Goal: Communication & Community: Answer question/provide support

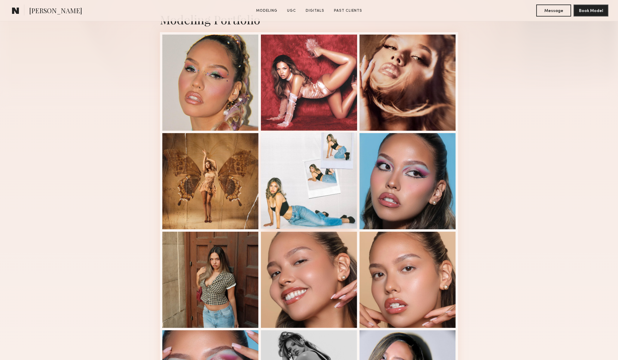
scroll to position [145, 0]
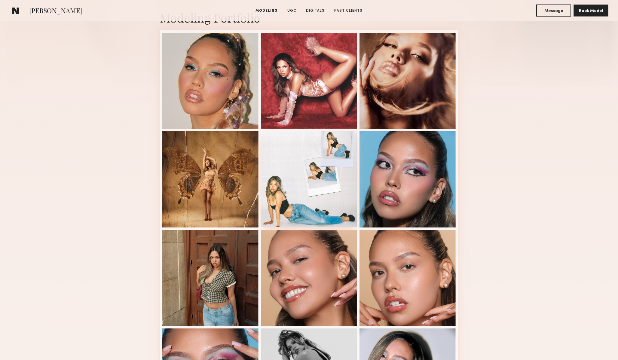
click at [308, 173] on div at bounding box center [309, 179] width 96 height 96
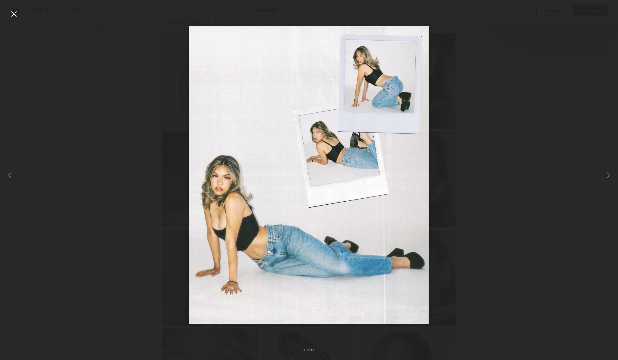
click at [474, 168] on div at bounding box center [309, 175] width 618 height 331
click at [11, 14] on div at bounding box center [14, 14] width 10 height 10
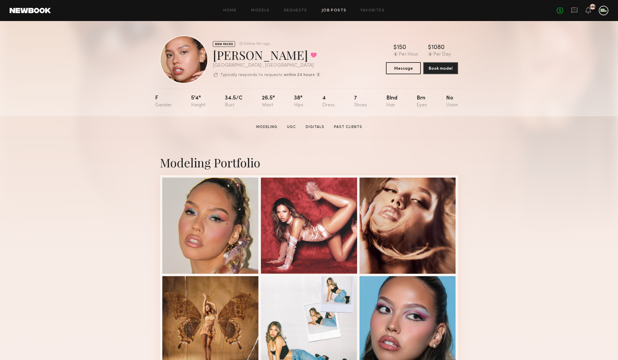
click at [332, 12] on link "Job Posts" at bounding box center [333, 11] width 25 height 4
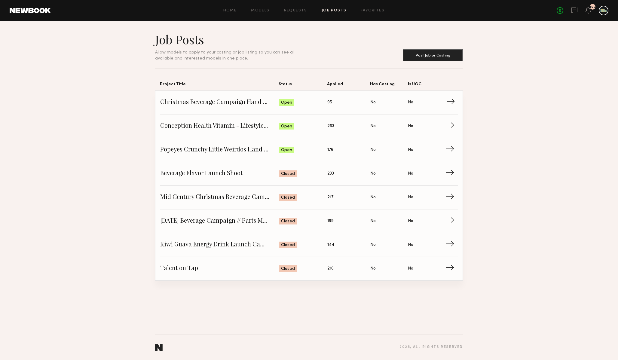
click at [235, 102] on span "Christmas Beverage Campaign Hand Model" at bounding box center [219, 102] width 119 height 9
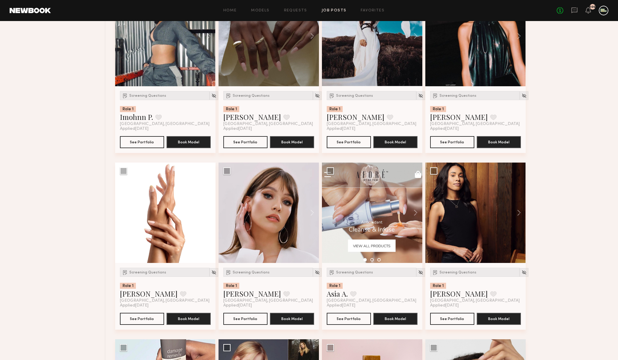
scroll to position [481, 0]
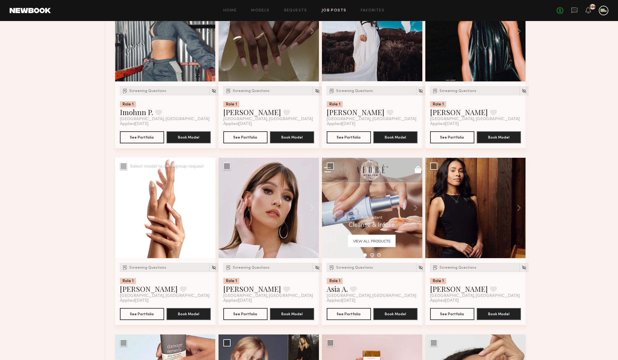
click at [208, 207] on button at bounding box center [205, 208] width 19 height 100
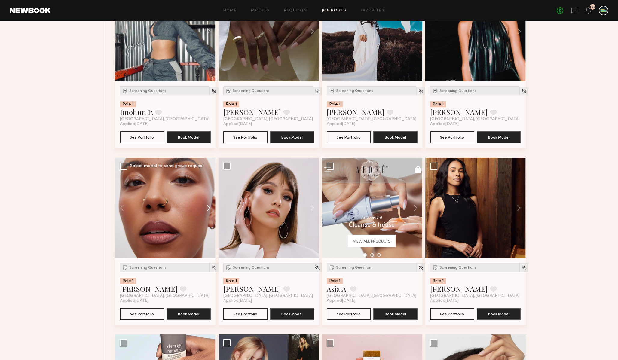
click at [209, 207] on button at bounding box center [205, 208] width 19 height 100
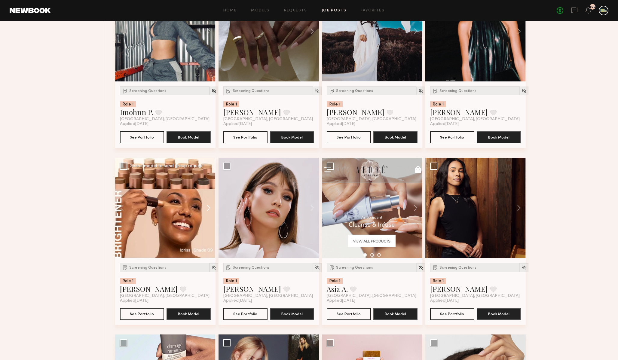
click at [209, 207] on button at bounding box center [205, 208] width 19 height 100
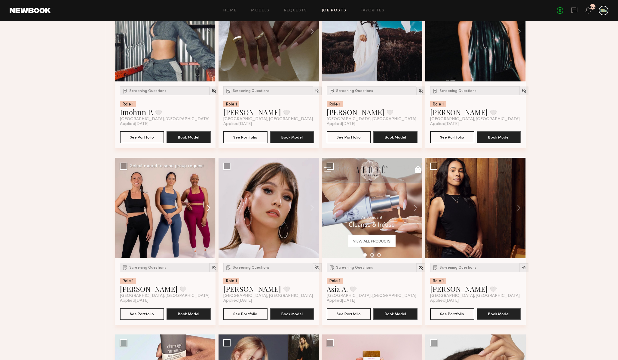
click at [209, 207] on button at bounding box center [205, 208] width 19 height 100
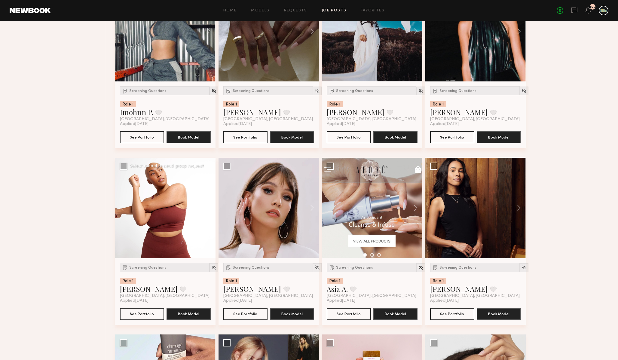
click at [209, 207] on button at bounding box center [205, 208] width 19 height 100
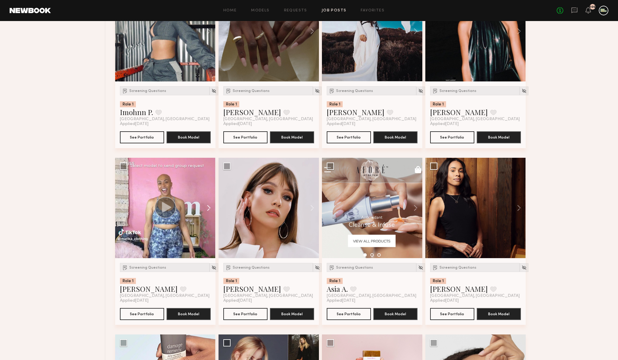
click at [209, 207] on button at bounding box center [205, 208] width 19 height 100
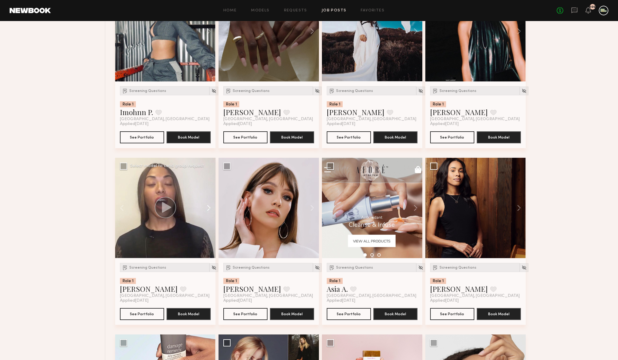
click at [209, 207] on button at bounding box center [205, 208] width 19 height 100
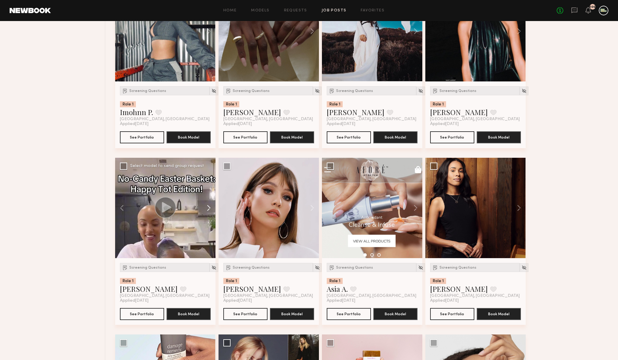
click at [209, 208] on button at bounding box center [205, 208] width 19 height 100
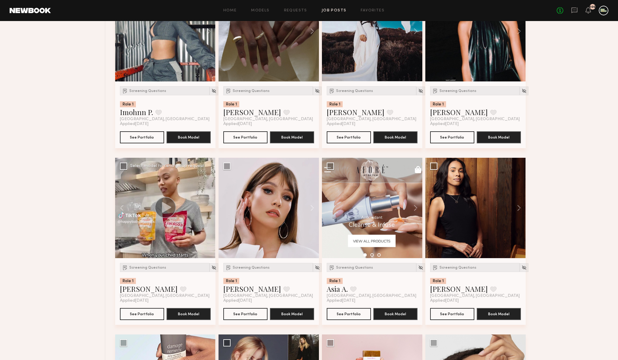
click at [209, 208] on div at bounding box center [165, 208] width 100 height 100
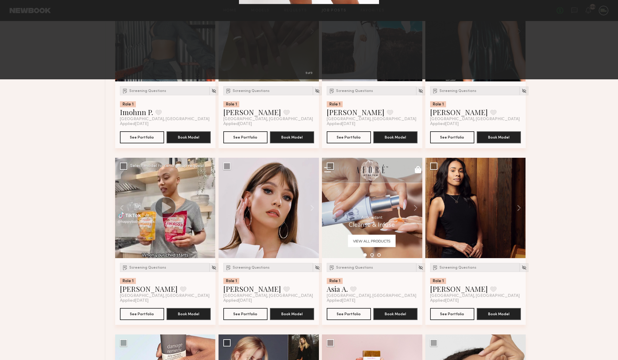
click at [192, 305] on div "9 of 9" at bounding box center [309, 180] width 618 height 360
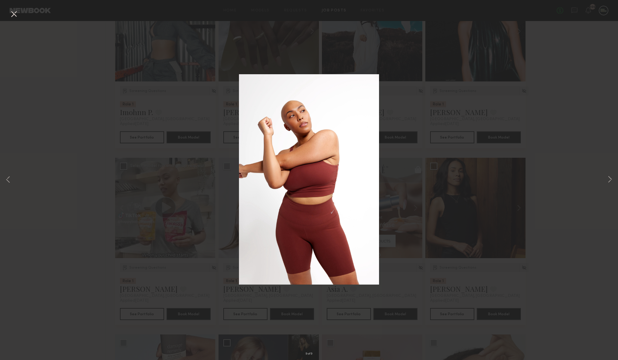
click at [412, 48] on div "9 of 9" at bounding box center [309, 180] width 618 height 360
click at [598, 19] on div "9 of 9" at bounding box center [309, 180] width 618 height 360
click at [12, 14] on button at bounding box center [14, 14] width 10 height 11
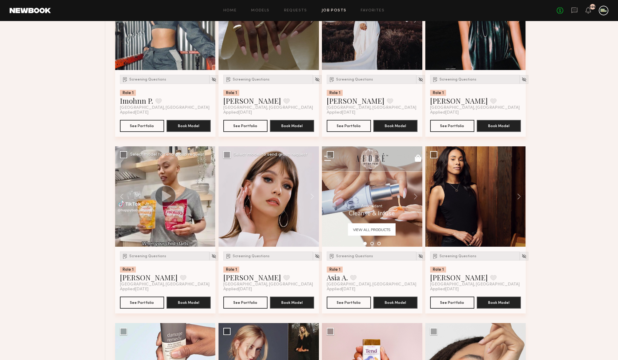
scroll to position [493, 0]
click at [308, 193] on button at bounding box center [309, 196] width 19 height 100
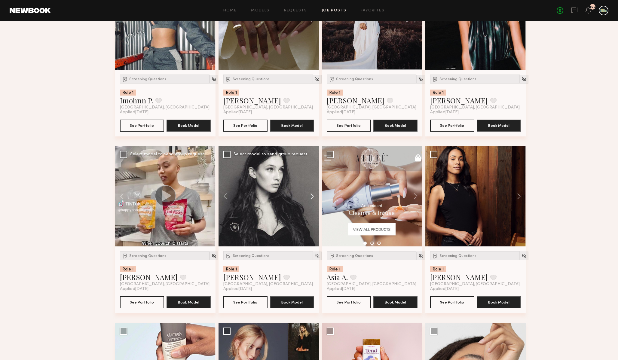
click at [310, 195] on button at bounding box center [309, 196] width 19 height 100
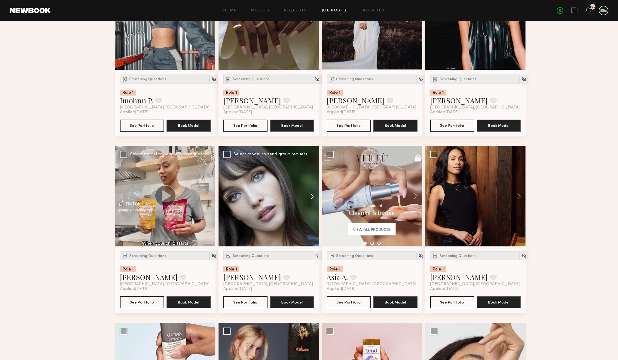
click at [310, 195] on button at bounding box center [309, 196] width 19 height 100
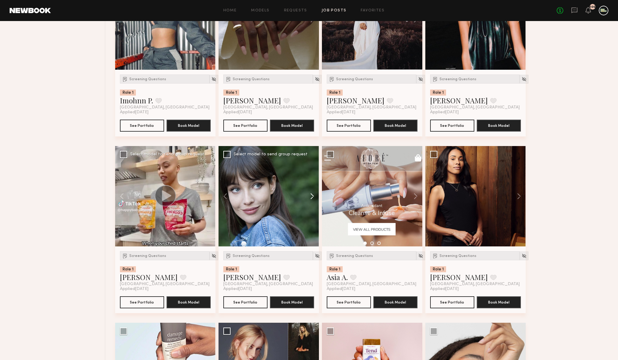
click at [310, 195] on button at bounding box center [309, 196] width 19 height 100
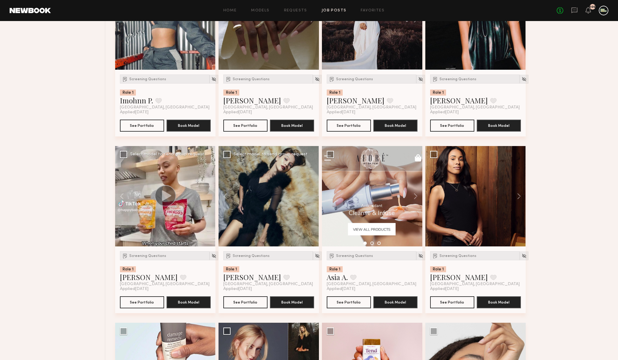
click at [310, 195] on div at bounding box center [268, 196] width 100 height 100
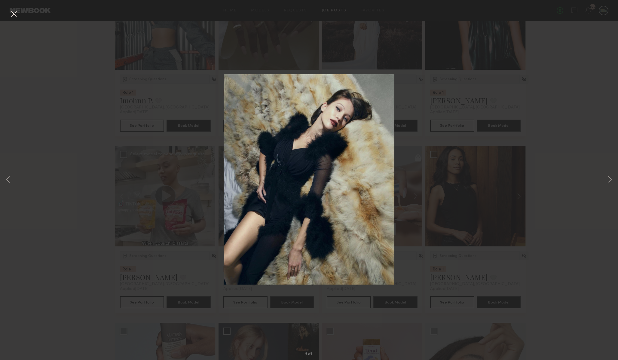
click at [411, 92] on div "5 of 5" at bounding box center [309, 180] width 618 height 360
click at [13, 8] on div "5 of 5" at bounding box center [309, 180] width 618 height 360
click at [13, 10] on button at bounding box center [14, 14] width 10 height 11
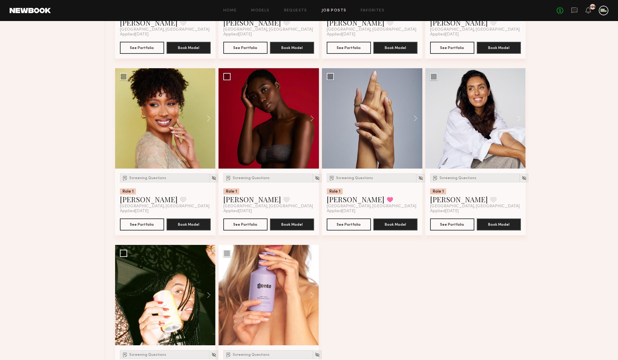
scroll to position [1163, 0]
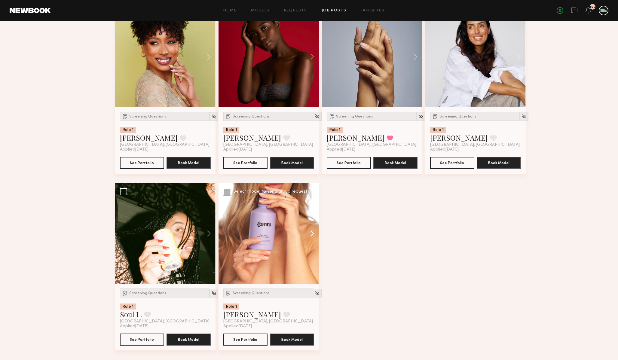
click at [312, 231] on button at bounding box center [309, 233] width 19 height 100
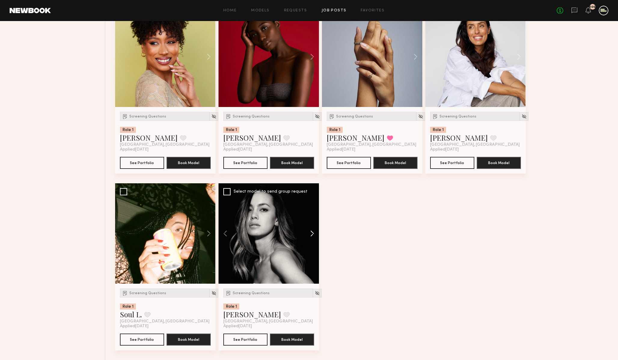
click at [312, 231] on button at bounding box center [309, 233] width 19 height 100
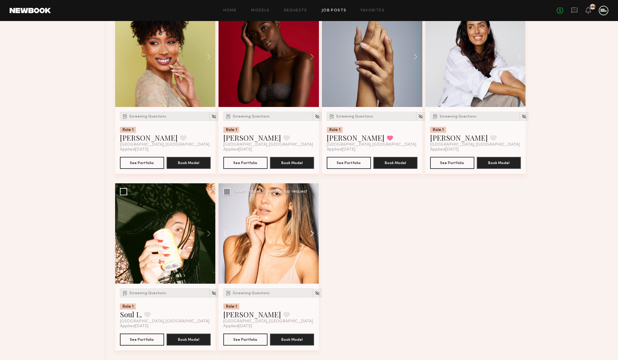
click at [312, 231] on button at bounding box center [309, 233] width 19 height 100
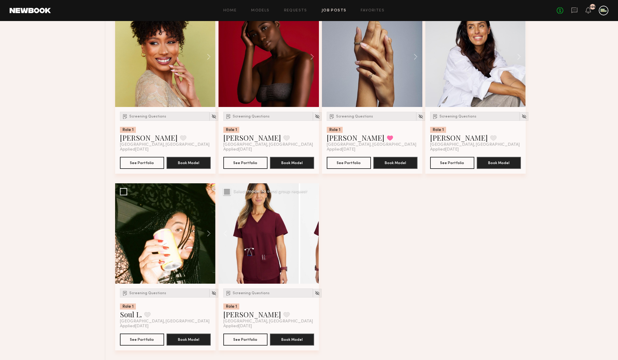
click at [312, 231] on button at bounding box center [309, 233] width 19 height 100
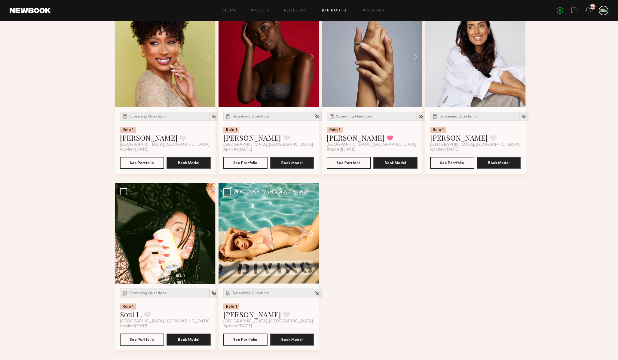
click at [312, 231] on button at bounding box center [309, 233] width 19 height 100
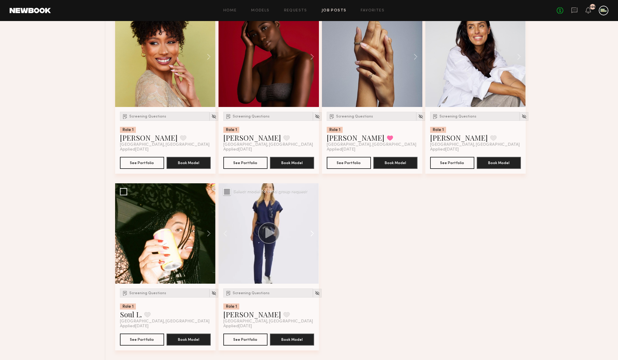
click at [312, 231] on button at bounding box center [309, 233] width 19 height 100
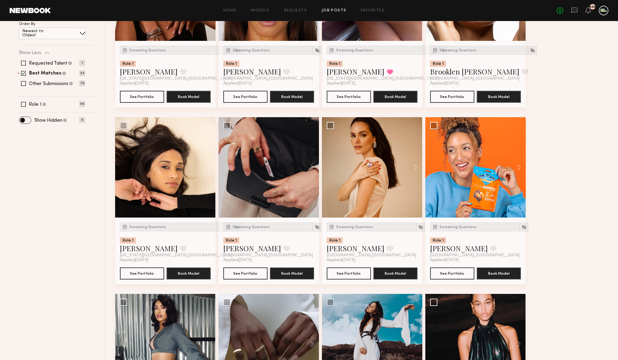
scroll to position [0, 0]
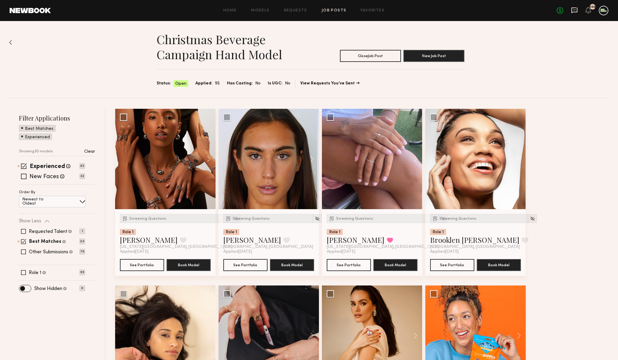
click at [576, 10] on icon at bounding box center [574, 10] width 7 height 7
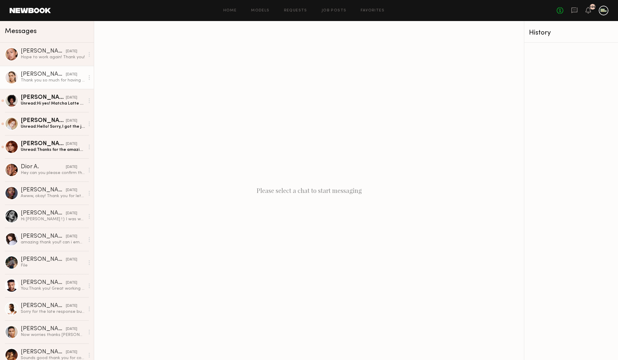
click at [43, 79] on div "Thank you so much for having me, it has been such a pleasure working with you!" at bounding box center [53, 81] width 64 height 6
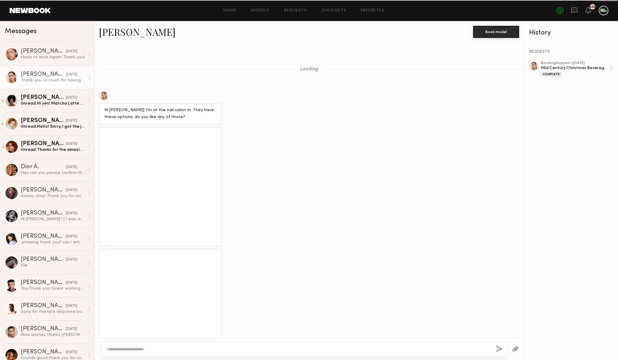
scroll to position [601, 0]
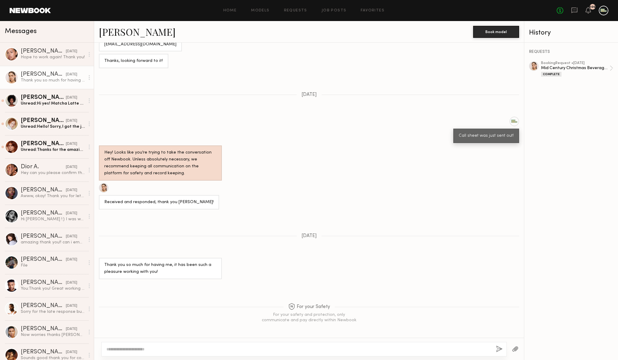
click at [120, 31] on link "Diana Z." at bounding box center [137, 31] width 77 height 13
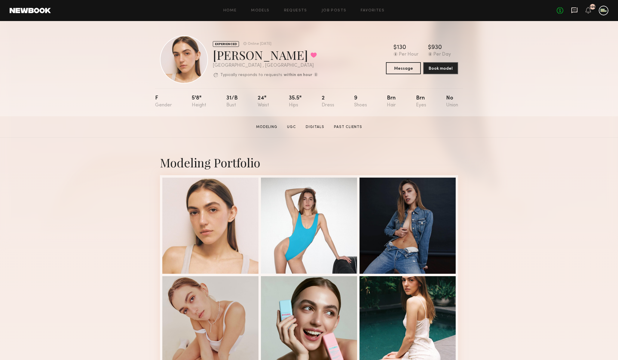
click at [577, 10] on icon at bounding box center [574, 11] width 6 height 6
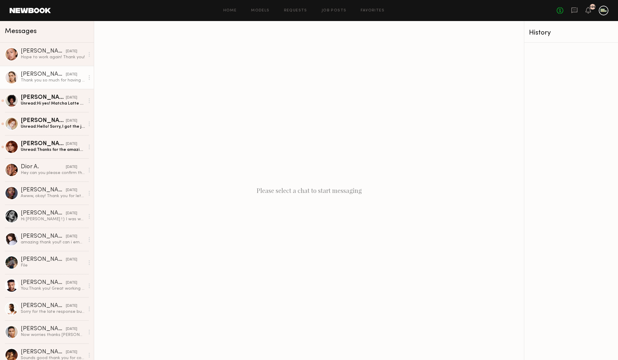
click at [31, 78] on div "Thank you so much for having me, it has been such a pleasure working with you!" at bounding box center [53, 81] width 64 height 6
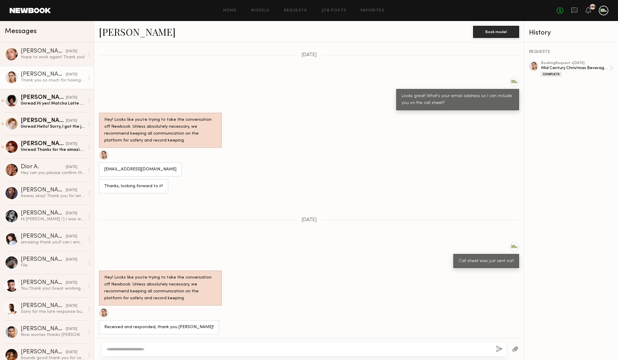
scroll to position [1185, 0]
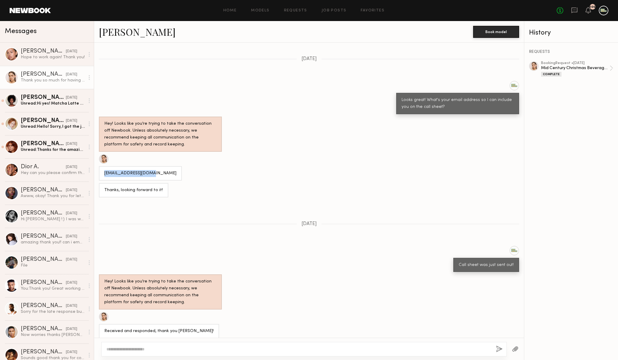
drag, startPoint x: 104, startPoint y: 171, endPoint x: 156, endPoint y: 171, distance: 51.4
click at [156, 171] on div "di.zontova@gmail.com" at bounding box center [309, 167] width 430 height 26
copy div "di.zontova@gmail.com"
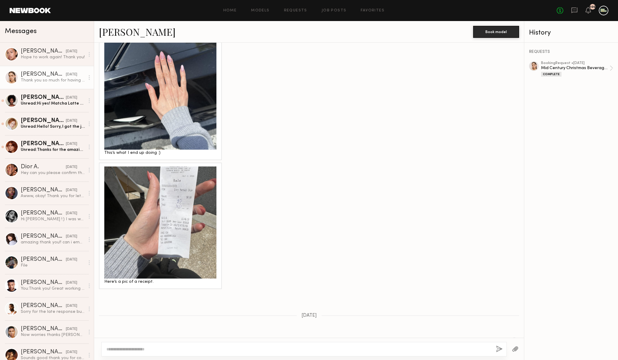
scroll to position [930, 0]
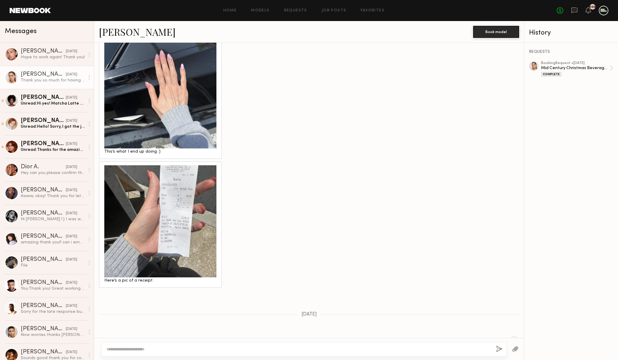
click at [149, 109] on div at bounding box center [160, 92] width 112 height 112
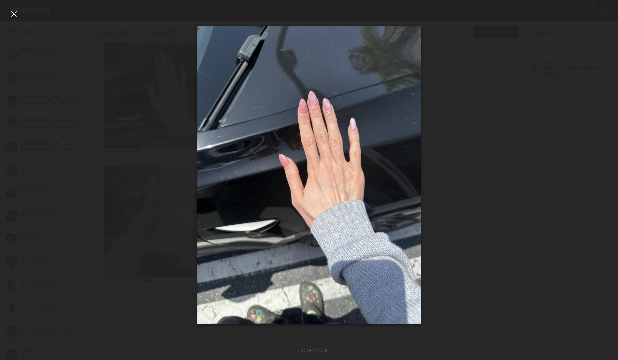
click at [458, 214] on div at bounding box center [309, 175] width 618 height 331
click at [458, 84] on div at bounding box center [309, 175] width 618 height 331
click at [474, 92] on div at bounding box center [309, 175] width 618 height 331
click at [452, 167] on div at bounding box center [309, 175] width 618 height 331
click at [14, 13] on div at bounding box center [14, 14] width 10 height 10
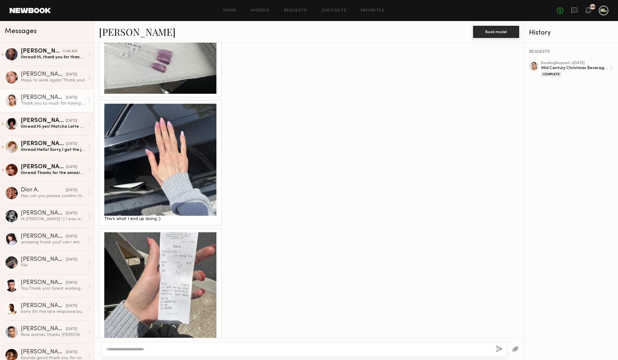
scroll to position [1463, 0]
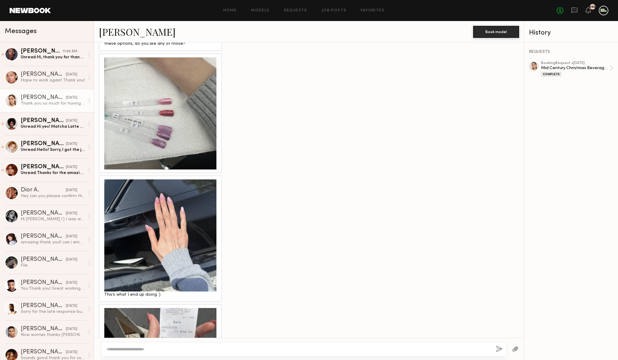
click at [118, 34] on link "Diana Z." at bounding box center [137, 31] width 77 height 13
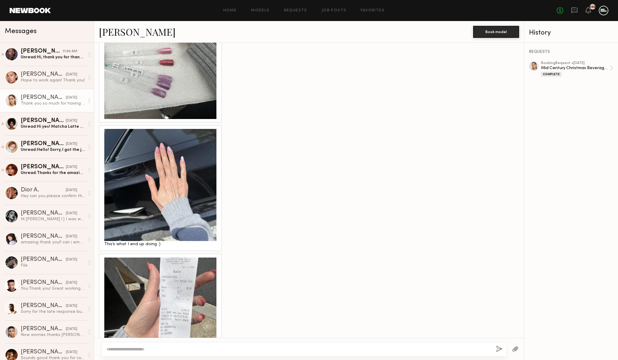
scroll to position [1588, 0]
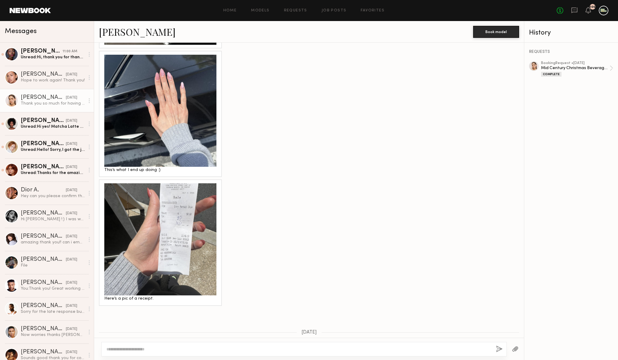
click at [196, 352] on div at bounding box center [303, 349] width 405 height 14
click at [195, 348] on textarea at bounding box center [298, 349] width 385 height 6
type textarea "**********"
click at [43, 57] on div "Unread: Hi, thank you for thanking of me. Yes, I am. I’ll be available on both …" at bounding box center [53, 57] width 64 height 6
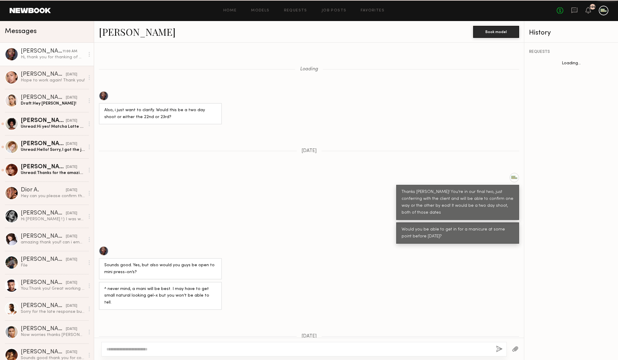
scroll to position [277, 0]
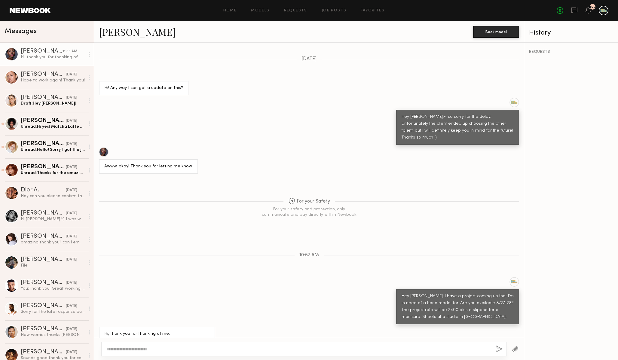
click at [173, 348] on textarea at bounding box center [298, 349] width 385 height 6
type textarea "**********"
click at [499, 347] on button "button" at bounding box center [499, 349] width 7 height 8
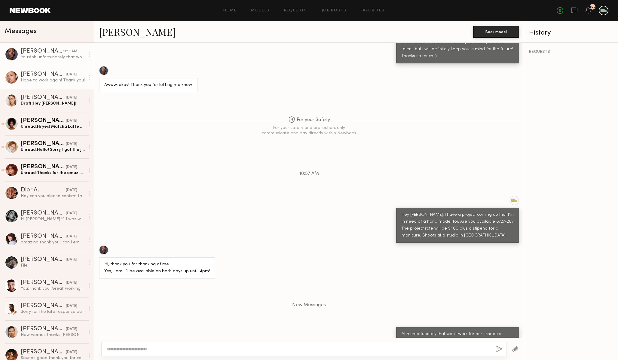
click at [50, 80] on div "Hope to work again! Thank you!" at bounding box center [53, 81] width 64 height 6
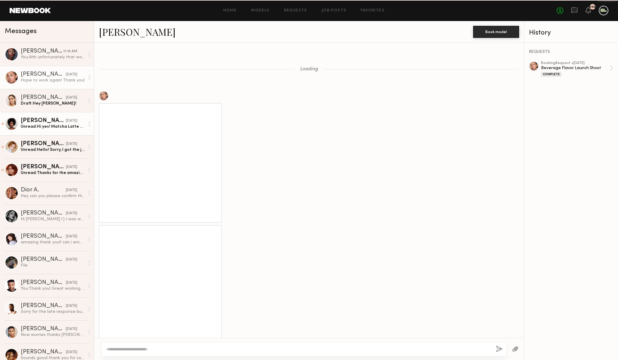
scroll to position [684, 0]
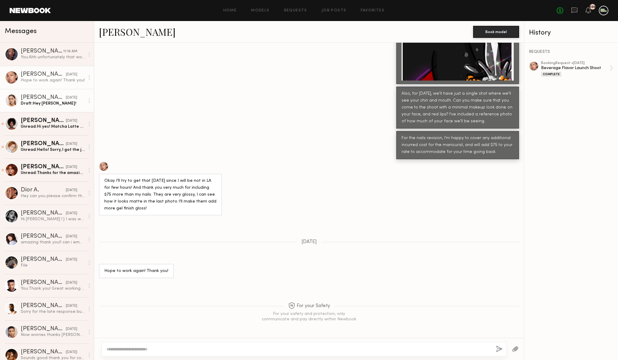
click at [49, 104] on div "Draft: Hey Diana!" at bounding box center [53, 104] width 64 height 6
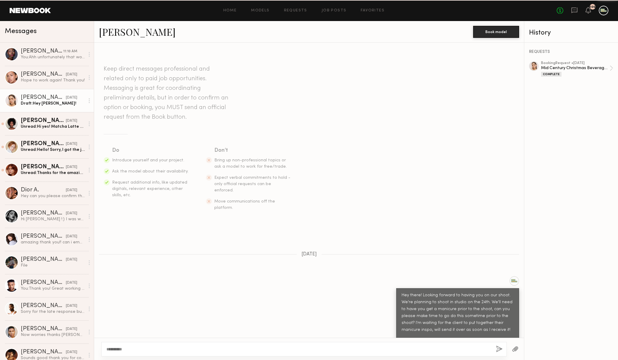
scroll to position [1964, 0]
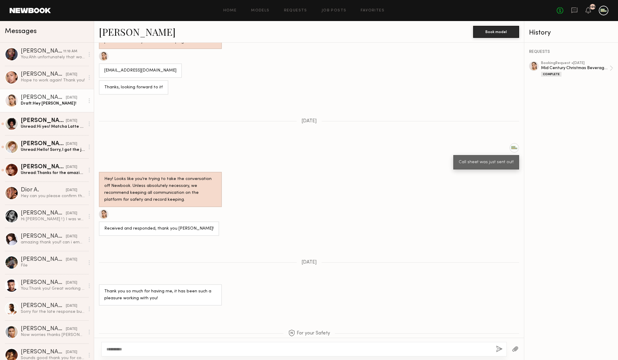
click at [140, 349] on textarea "**********" at bounding box center [298, 349] width 385 height 6
type textarea "***"
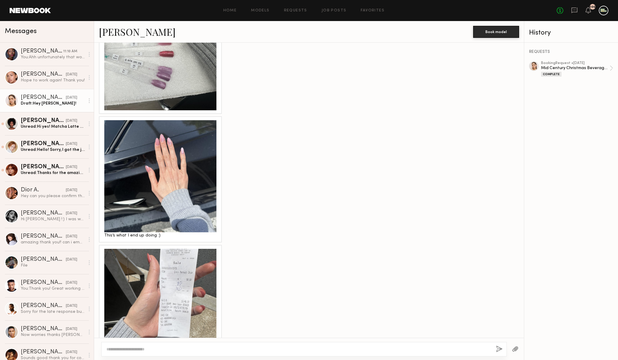
scroll to position [1491, 0]
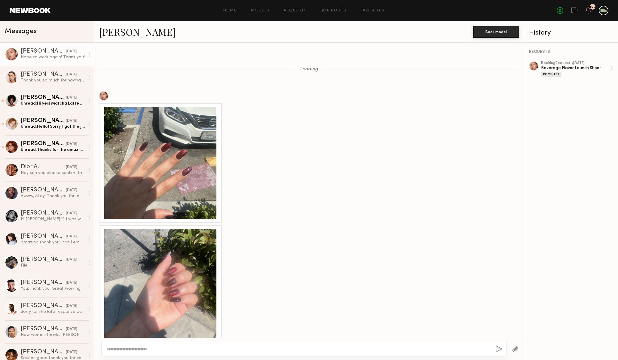
scroll to position [340, 0]
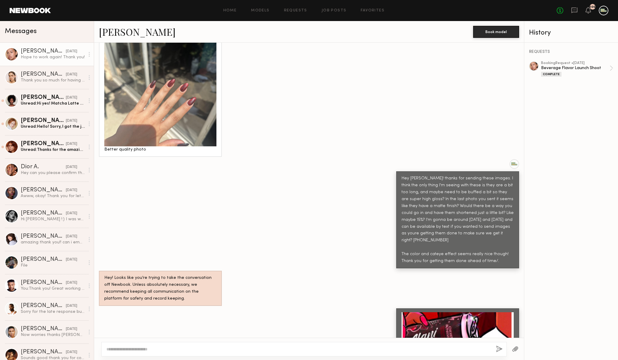
click at [181, 97] on div at bounding box center [160, 90] width 112 height 112
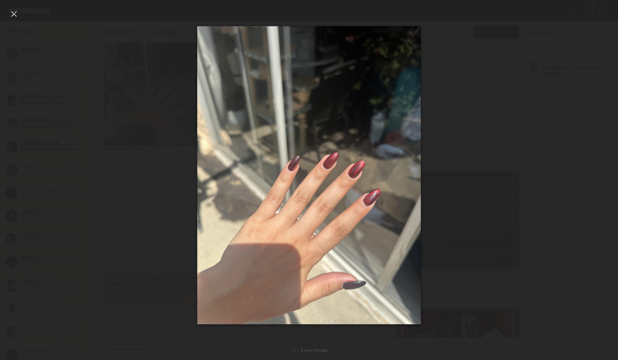
click at [458, 166] on div at bounding box center [309, 175] width 618 height 331
click at [16, 15] on div at bounding box center [14, 14] width 10 height 10
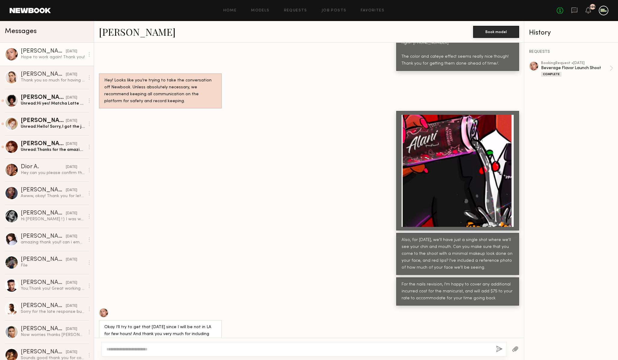
scroll to position [1459, 0]
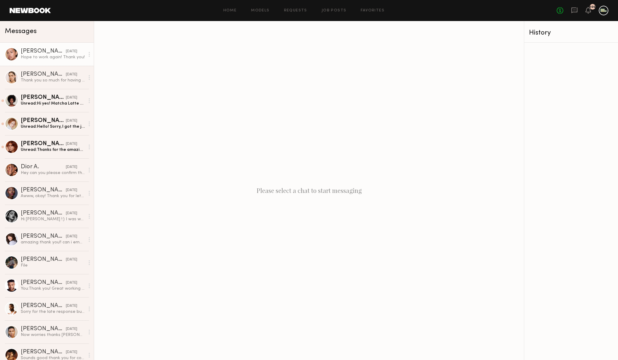
click at [47, 49] on div "[PERSON_NAME]" at bounding box center [43, 51] width 45 height 6
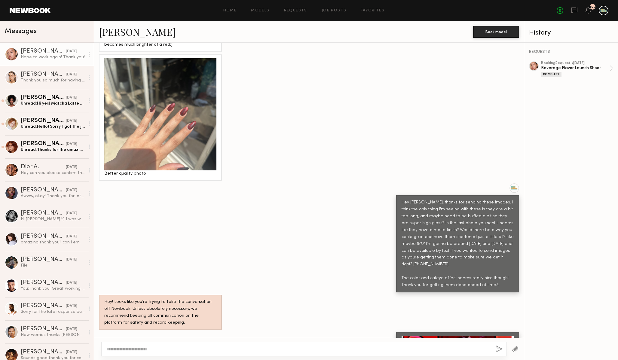
scroll to position [1440, 0]
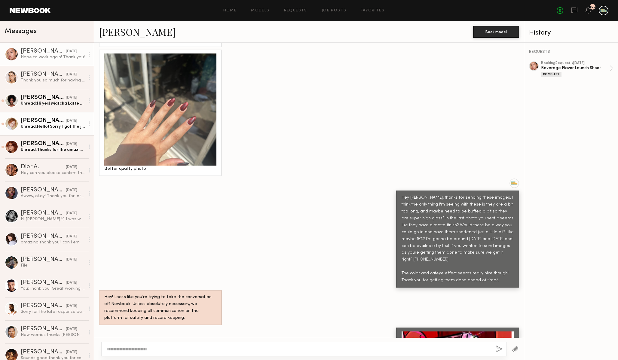
click at [35, 127] on div "Unread: Hello! Sorry, I got the job for that day but hope to work in the future!" at bounding box center [53, 127] width 64 height 6
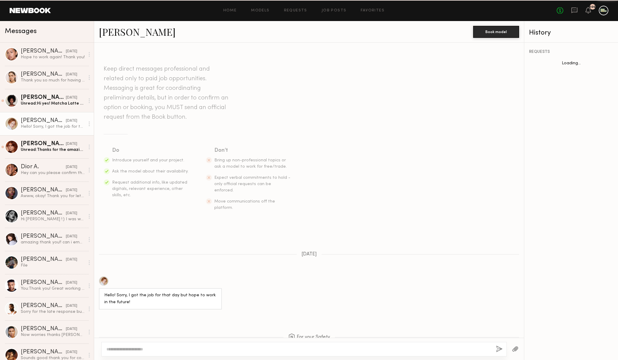
scroll to position [20, 0]
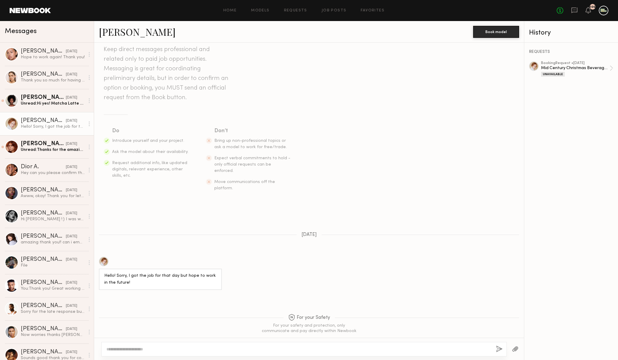
click at [103, 257] on div at bounding box center [104, 262] width 10 height 10
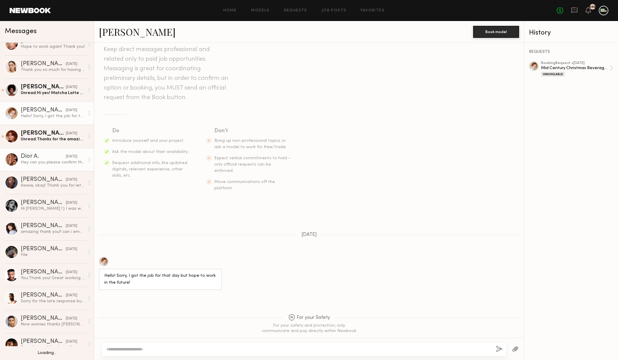
scroll to position [11, 0]
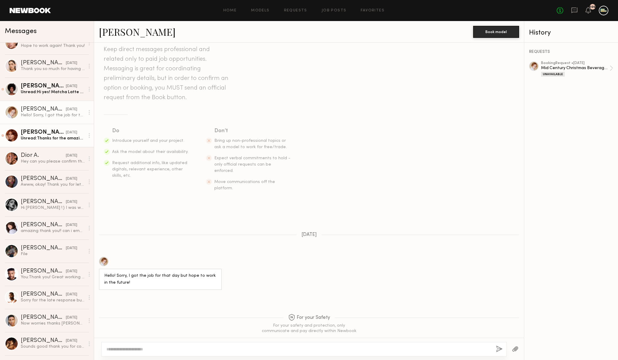
click at [46, 143] on link "Polly R. 03/18/2025 Unread: Thanks for the amazing shoot, I had so much fun and…" at bounding box center [47, 135] width 94 height 23
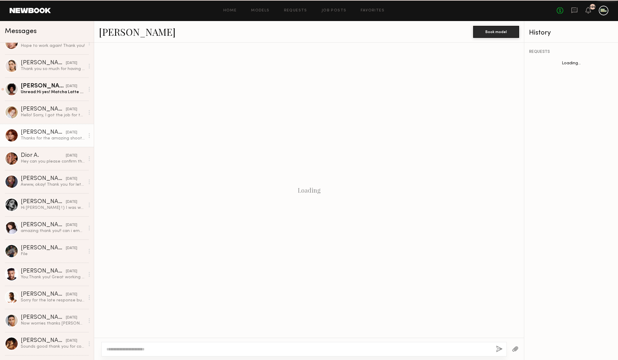
scroll to position [272, 0]
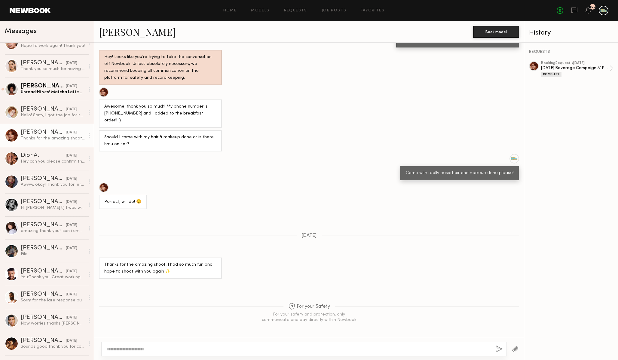
click at [114, 32] on link "[PERSON_NAME]" at bounding box center [137, 31] width 77 height 13
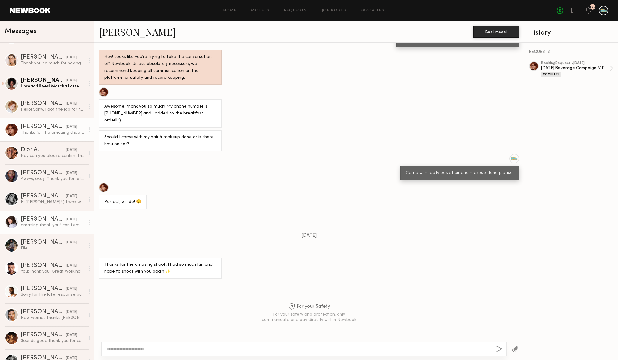
scroll to position [17, 0]
click at [39, 177] on div "Awww, okay! Thank you for letting me know." at bounding box center [53, 179] width 64 height 6
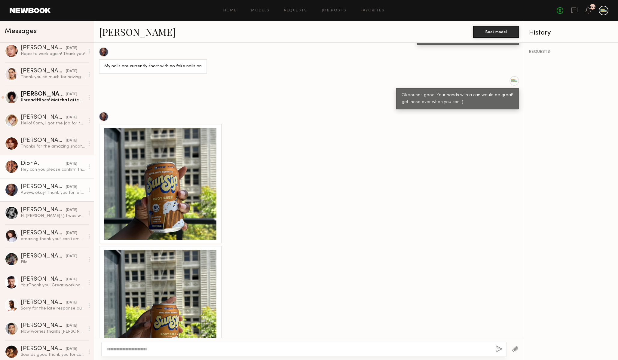
scroll to position [2, 0]
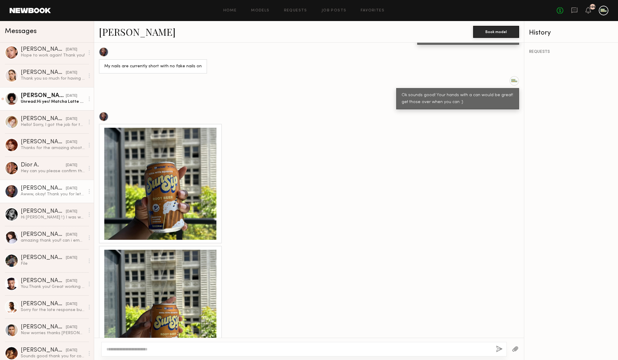
click at [32, 97] on div "[PERSON_NAME]" at bounding box center [43, 96] width 45 height 6
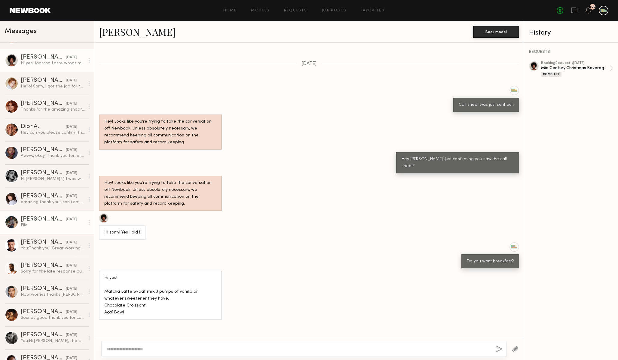
scroll to position [41, 0]
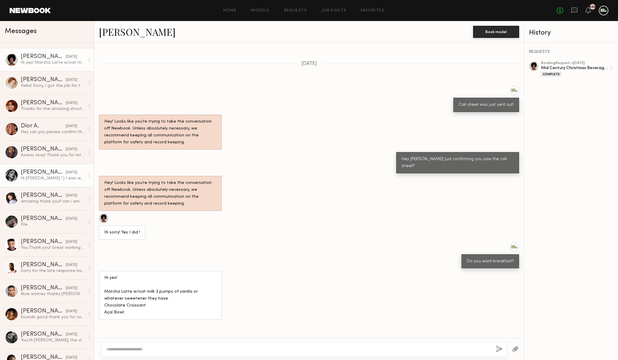
click at [44, 174] on div "[PERSON_NAME]" at bounding box center [43, 172] width 45 height 6
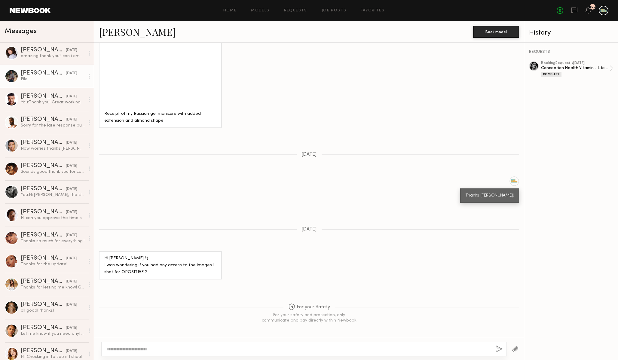
scroll to position [185, 0]
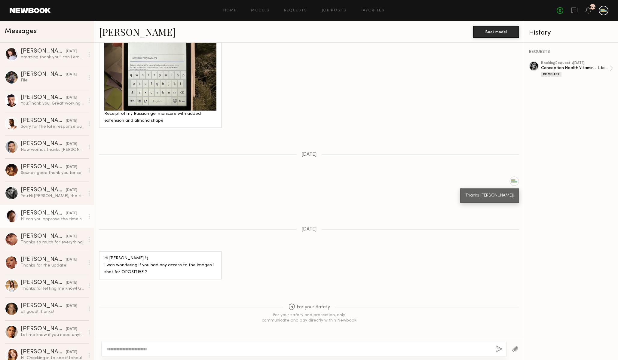
click at [51, 218] on div "Hi can you approve the time so I can get paid?" at bounding box center [53, 219] width 64 height 6
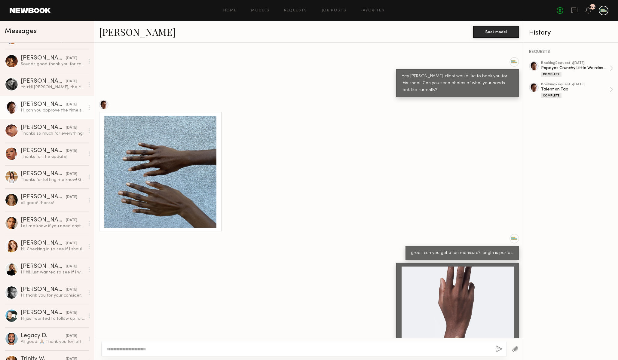
scroll to position [295, 0]
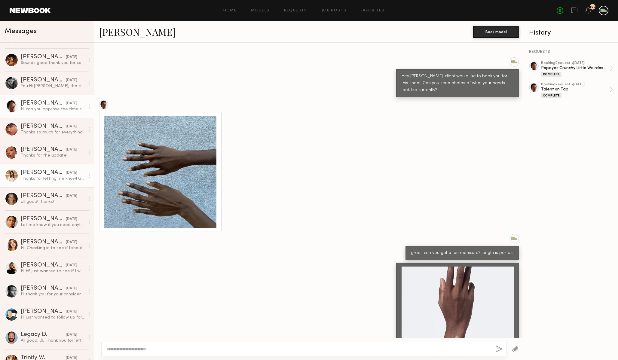
click at [45, 169] on link "Marilyn B. 03/08/2023 Thanks for letting me know! Good luck with the shoot!" at bounding box center [47, 175] width 94 height 23
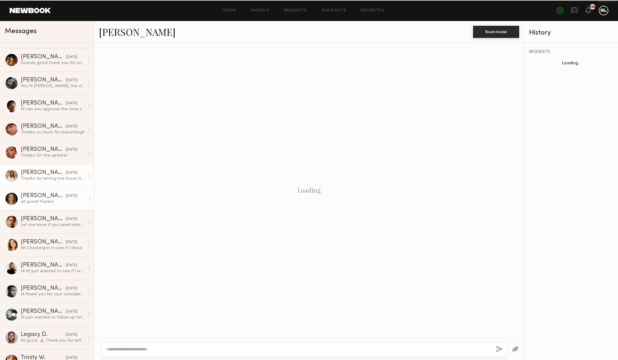
scroll to position [211, 0]
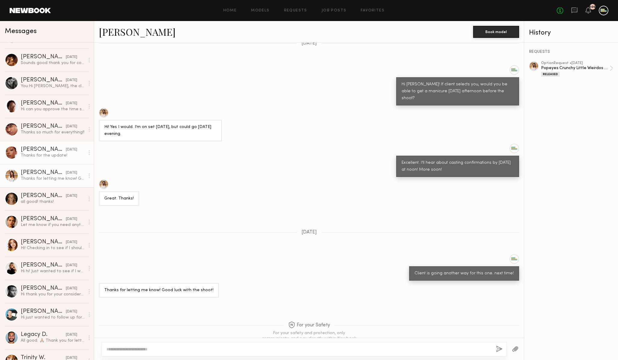
click at [43, 162] on link "Alexis T. 03/08/2023 Thanks for the update!" at bounding box center [47, 152] width 94 height 23
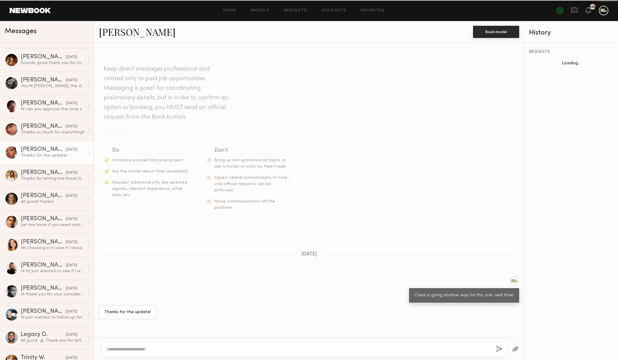
scroll to position [29, 0]
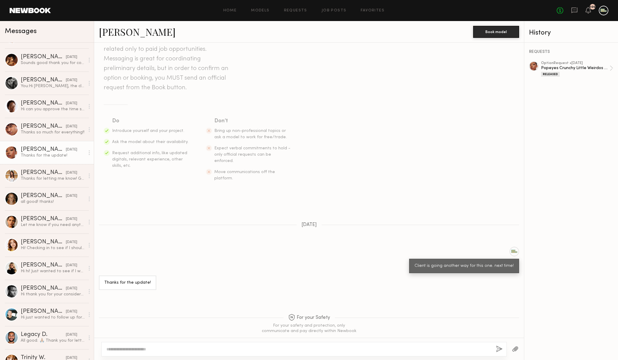
click at [112, 28] on link "Alexis T." at bounding box center [137, 31] width 77 height 13
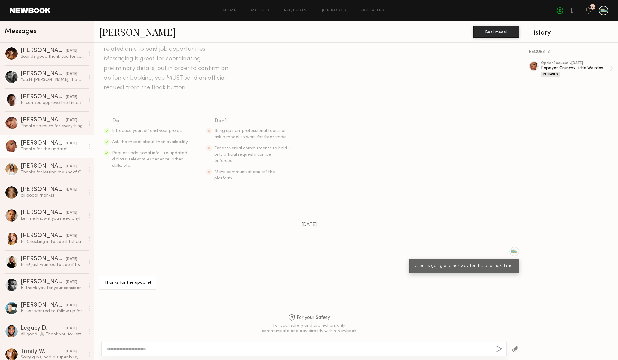
scroll to position [0, 0]
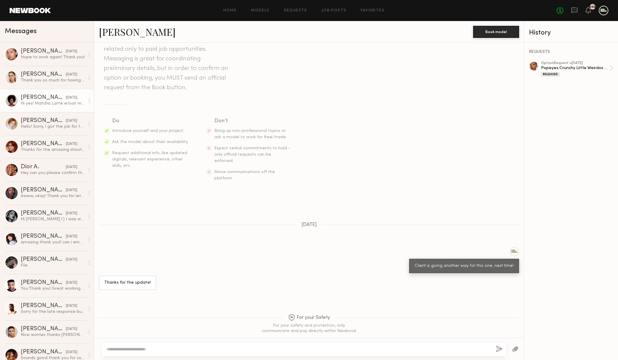
click at [37, 98] on div "Rose L." at bounding box center [43, 98] width 45 height 6
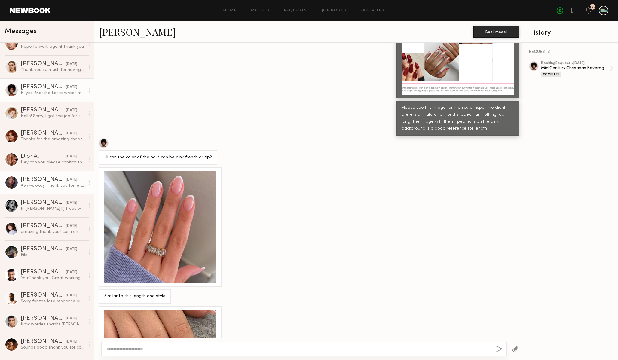
scroll to position [11, 0]
click at [66, 180] on div "07/19/2024" at bounding box center [71, 179] width 11 height 6
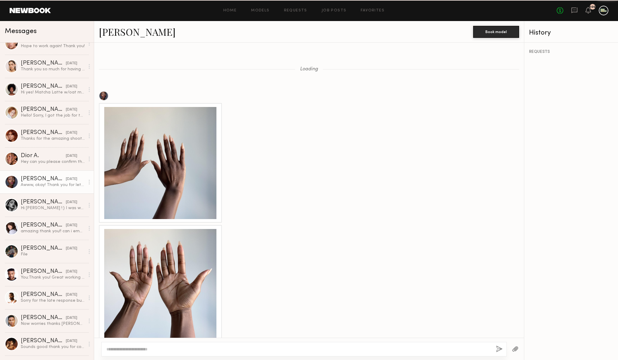
scroll to position [1251, 0]
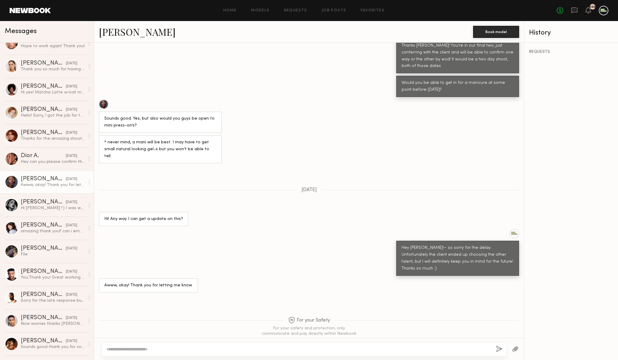
click at [115, 35] on link "Chanise F." at bounding box center [137, 31] width 77 height 13
click at [123, 32] on link "Chanise F." at bounding box center [137, 31] width 77 height 13
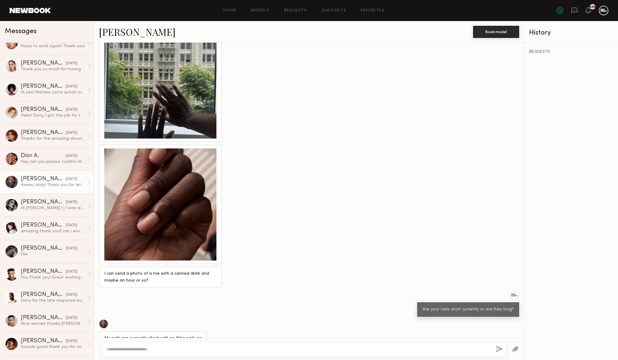
scroll to position [321, 0]
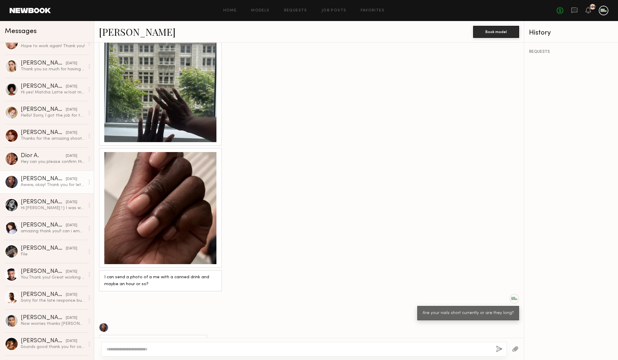
click at [166, 93] on div at bounding box center [160, 86] width 112 height 112
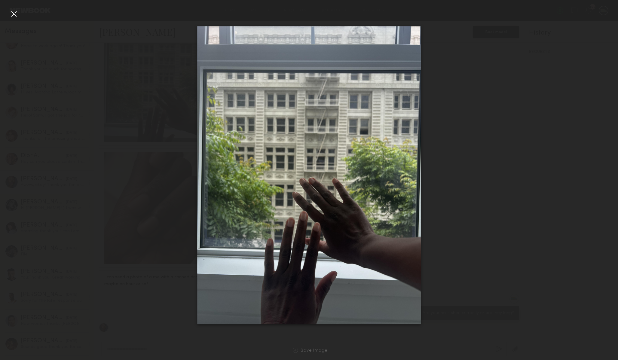
click at [456, 225] on div at bounding box center [309, 175] width 618 height 331
click at [13, 13] on div at bounding box center [14, 14] width 10 height 10
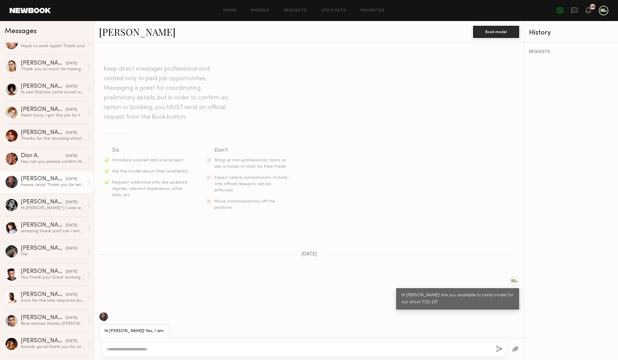
scroll to position [345, 0]
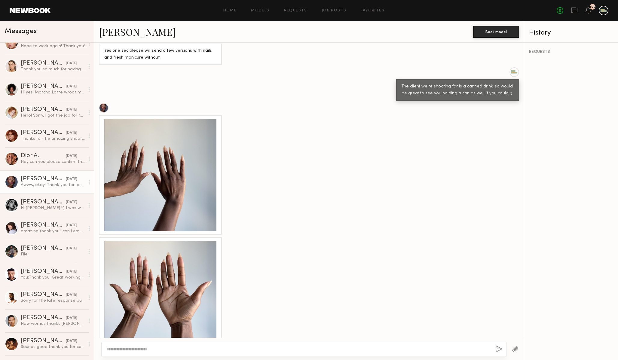
click at [168, 160] on div at bounding box center [160, 175] width 112 height 112
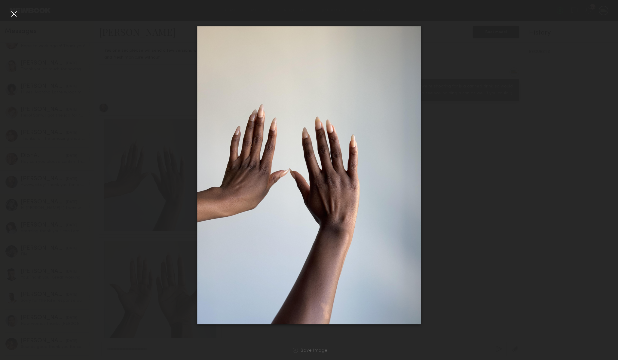
click at [429, 185] on div at bounding box center [309, 175] width 618 height 331
click at [9, 7] on nb-gallery-light "Save Image" at bounding box center [309, 180] width 618 height 360
click at [11, 13] on div at bounding box center [14, 14] width 10 height 10
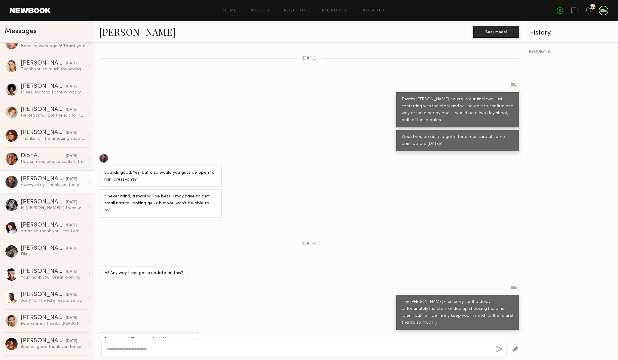
scroll to position [1596, 0]
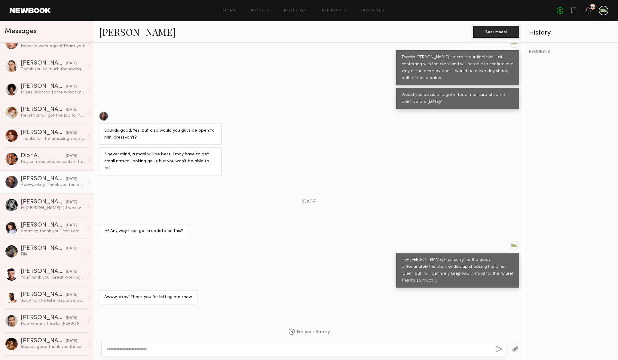
click at [178, 350] on textarea at bounding box center [298, 349] width 385 height 6
type textarea "**********"
click at [497, 348] on button "button" at bounding box center [499, 349] width 7 height 8
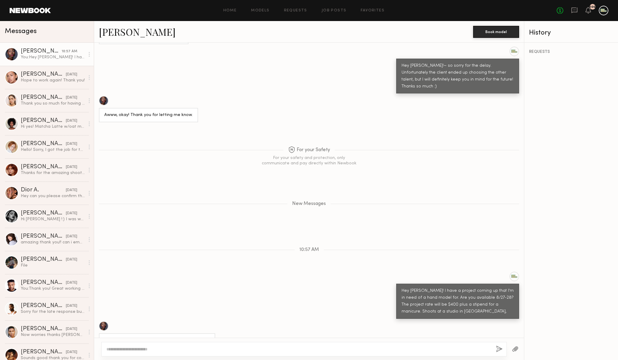
scroll to position [1837, 0]
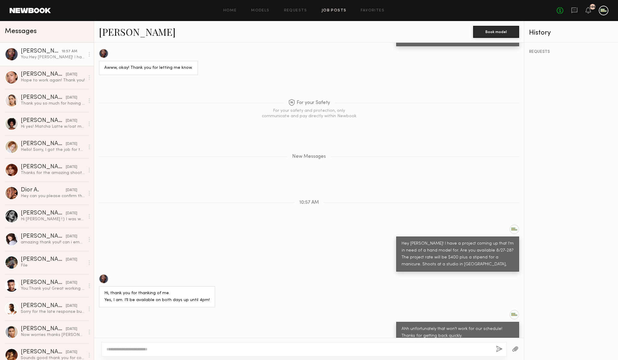
click at [340, 12] on link "Job Posts" at bounding box center [333, 11] width 25 height 4
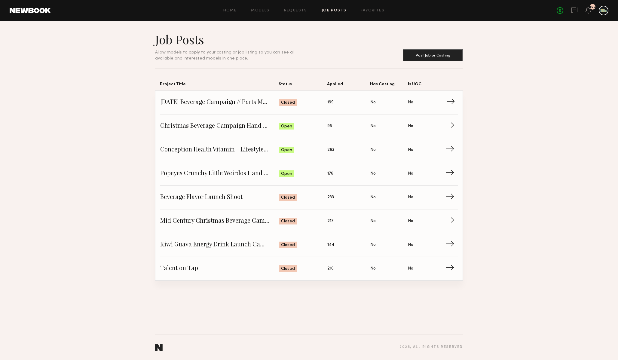
click at [218, 102] on span "Halloween Beverage Campaign // Parts Model" at bounding box center [219, 102] width 119 height 9
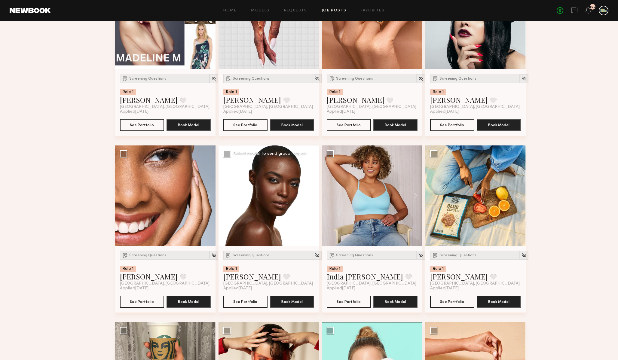
scroll to position [1376, 0]
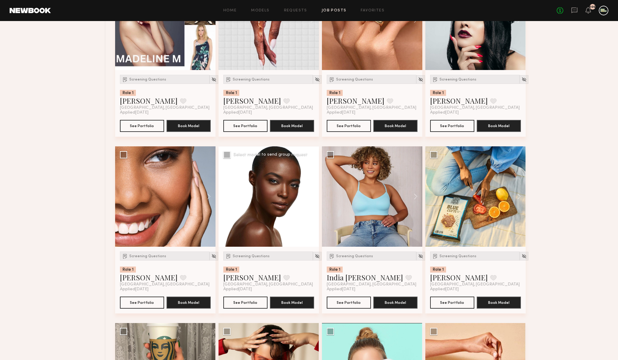
click at [311, 198] on button at bounding box center [309, 196] width 19 height 100
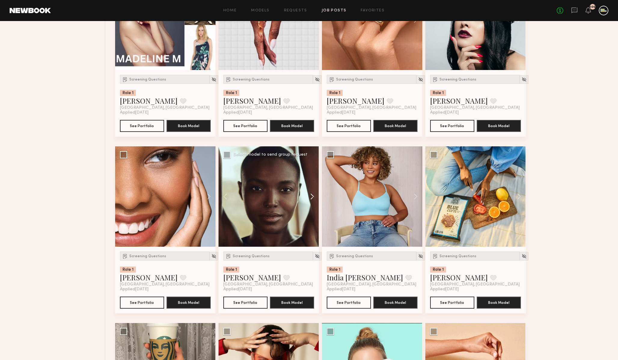
click at [311, 198] on button at bounding box center [309, 196] width 19 height 100
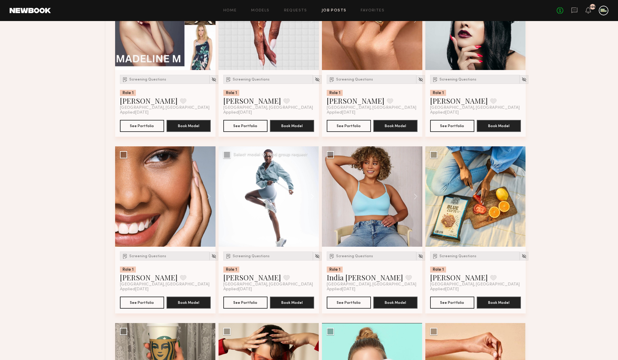
click at [311, 198] on button at bounding box center [309, 196] width 19 height 100
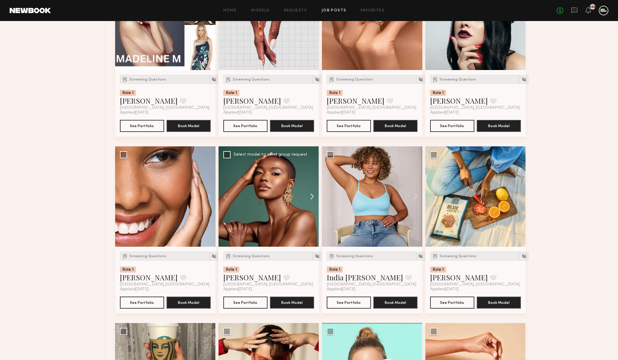
click at [311, 198] on button at bounding box center [309, 196] width 19 height 100
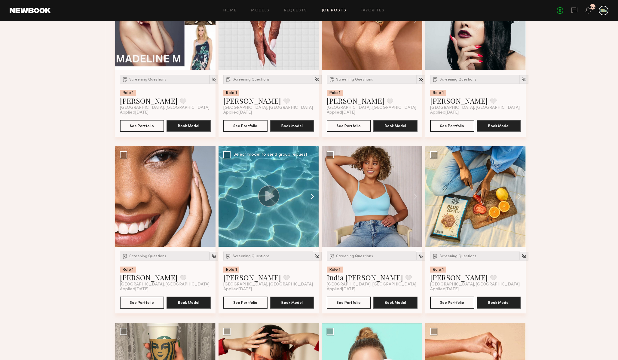
click at [311, 198] on button at bounding box center [309, 196] width 19 height 100
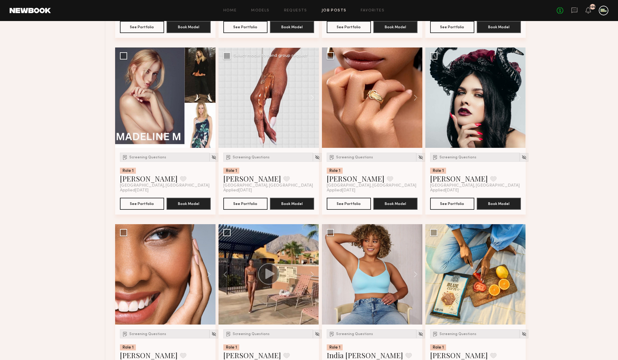
scroll to position [1272, 0]
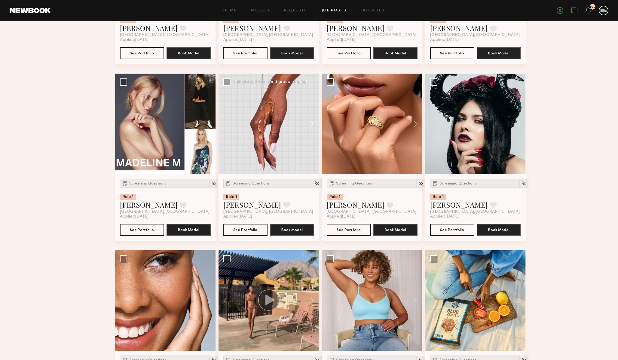
click at [315, 125] on button at bounding box center [309, 124] width 19 height 100
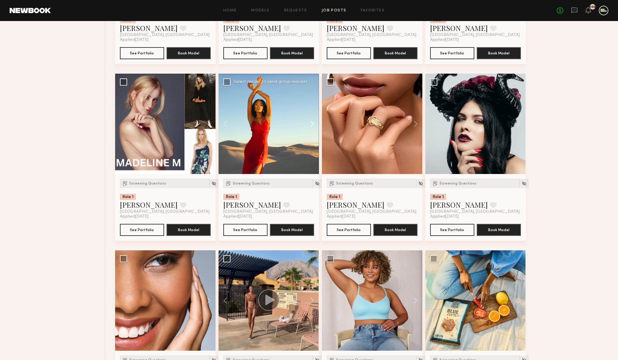
click at [315, 125] on button at bounding box center [309, 124] width 19 height 100
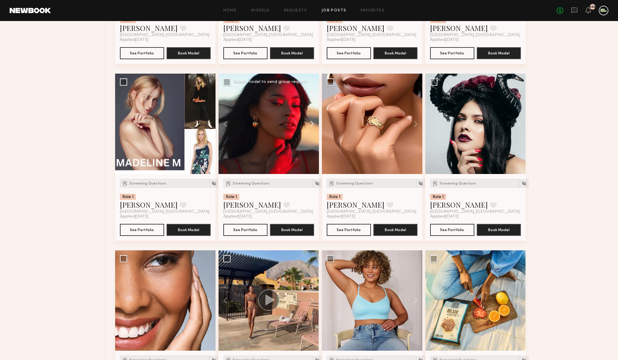
click at [315, 125] on button at bounding box center [309, 124] width 19 height 100
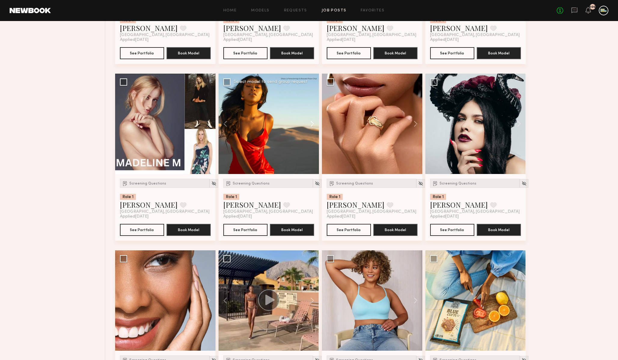
click at [315, 125] on button at bounding box center [309, 124] width 19 height 100
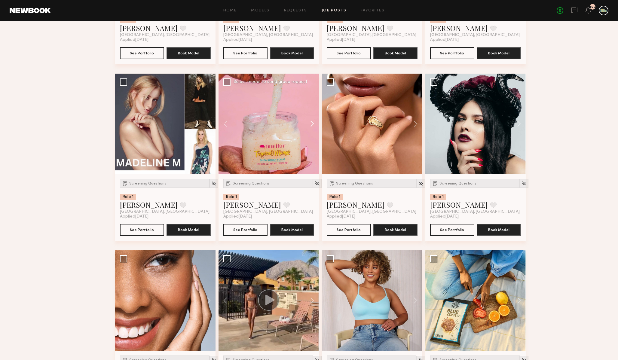
click at [315, 125] on button at bounding box center [309, 124] width 19 height 100
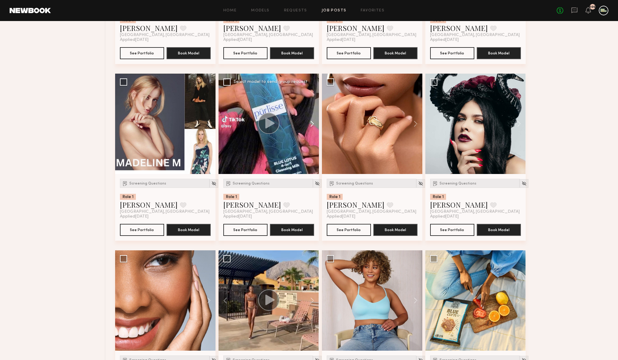
click at [315, 125] on button at bounding box center [309, 124] width 19 height 100
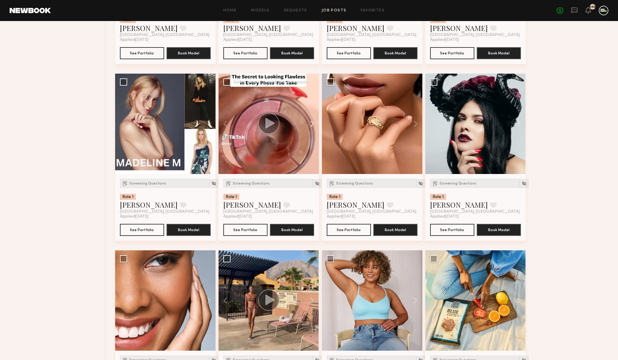
click at [315, 125] on button at bounding box center [309, 124] width 19 height 100
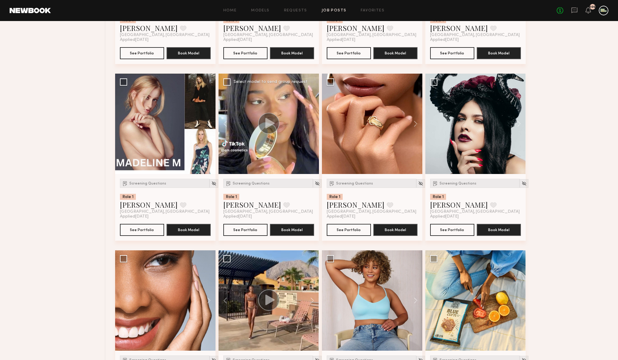
click at [315, 125] on div at bounding box center [268, 124] width 100 height 100
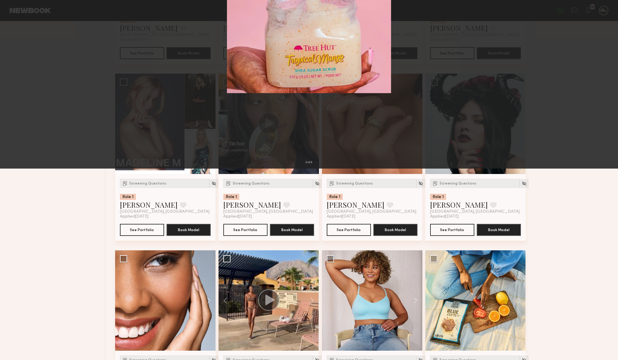
click at [248, 44] on div "8 of 8" at bounding box center [309, 180] width 618 height 360
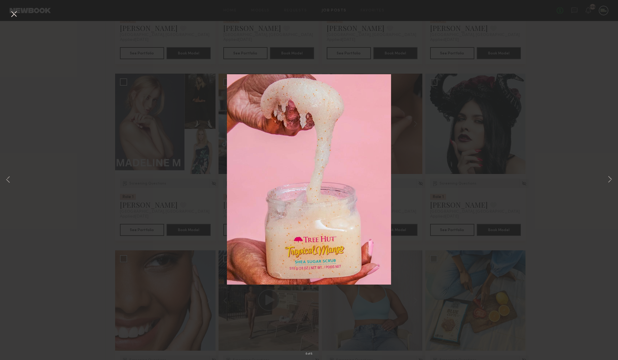
click at [8, 16] on div "8 of 8" at bounding box center [309, 180] width 618 height 360
click at [9, 14] on button at bounding box center [14, 14] width 10 height 11
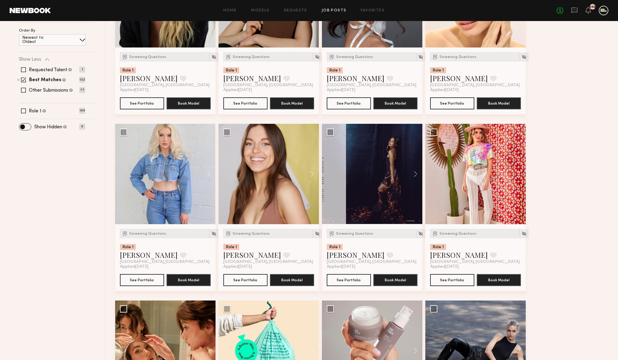
scroll to position [0, 0]
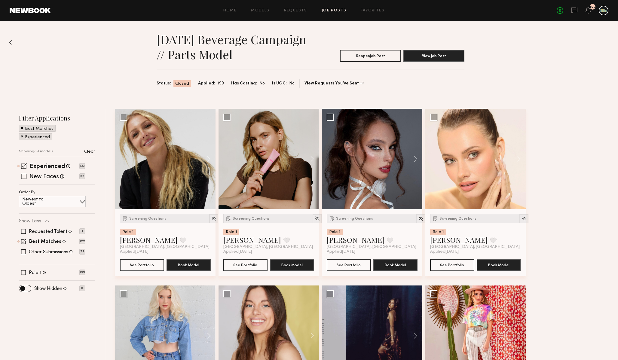
click at [327, 11] on link "Job Posts" at bounding box center [333, 11] width 25 height 4
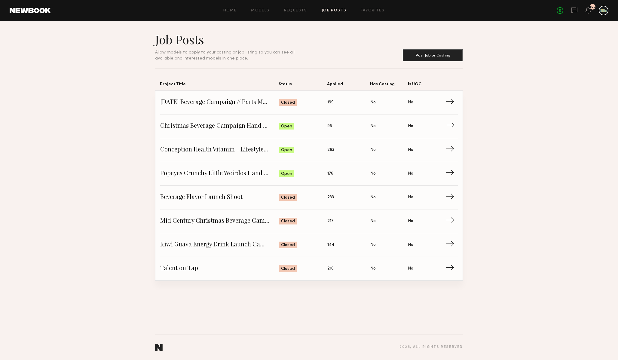
click at [236, 126] on span "Christmas Beverage Campaign Hand Model" at bounding box center [219, 126] width 119 height 9
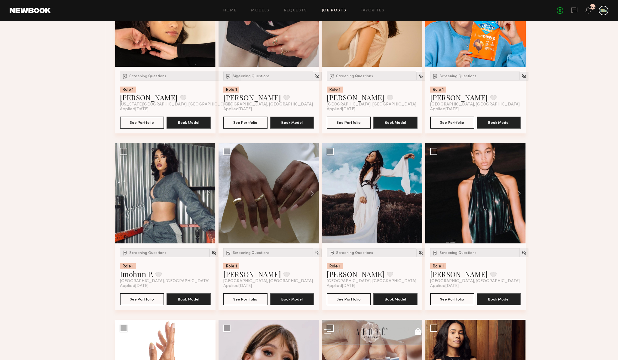
scroll to position [319, 0]
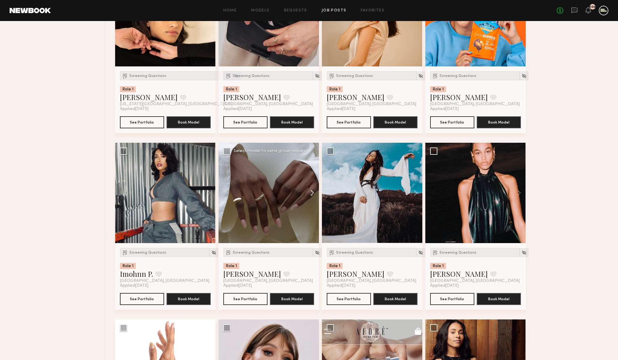
click at [312, 194] on button at bounding box center [309, 193] width 19 height 100
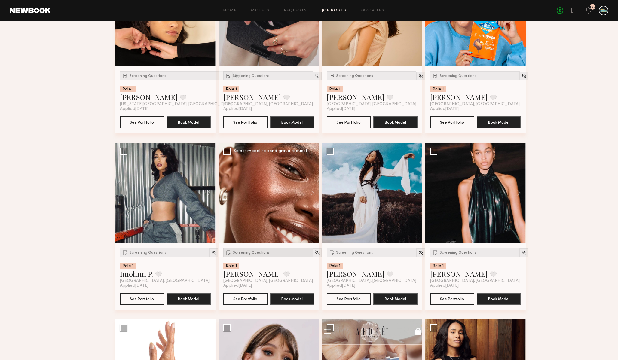
click at [253, 252] on span "Screening Questions" at bounding box center [251, 253] width 37 height 4
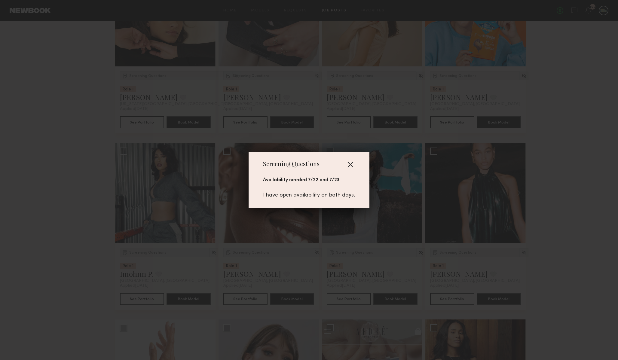
click at [349, 162] on button "button" at bounding box center [350, 165] width 10 height 10
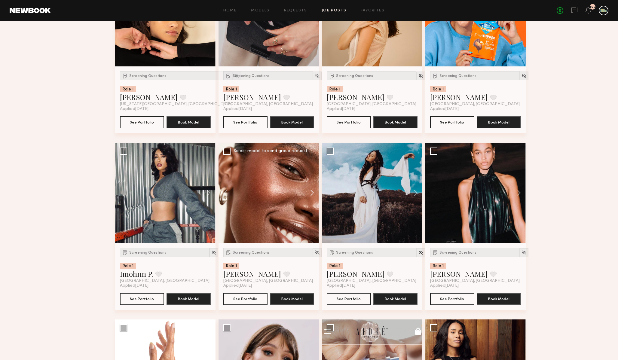
click at [313, 195] on button at bounding box center [309, 193] width 19 height 100
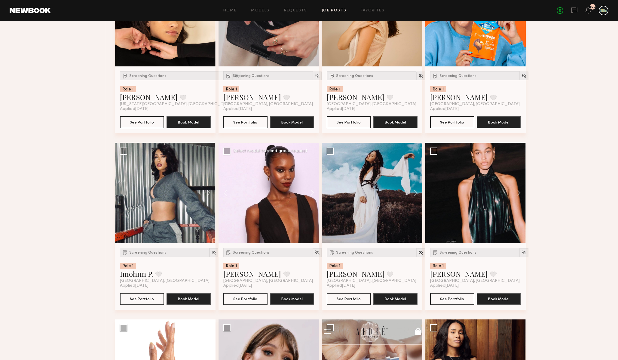
click at [313, 195] on button at bounding box center [309, 193] width 19 height 100
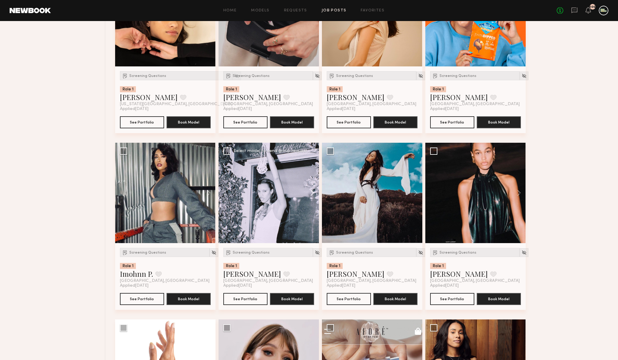
click at [313, 195] on button at bounding box center [309, 193] width 19 height 100
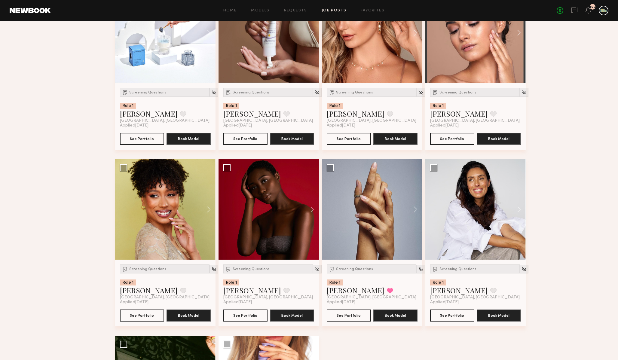
scroll to position [1011, 0]
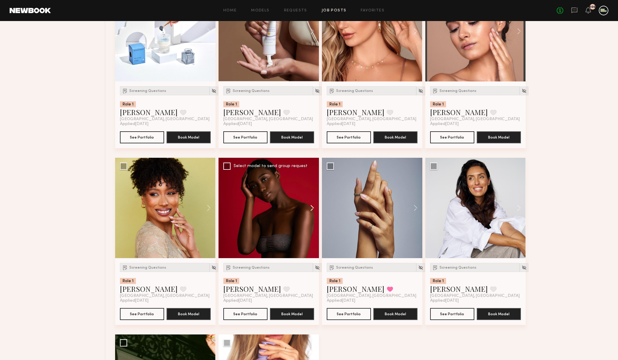
click at [311, 209] on button at bounding box center [309, 208] width 19 height 100
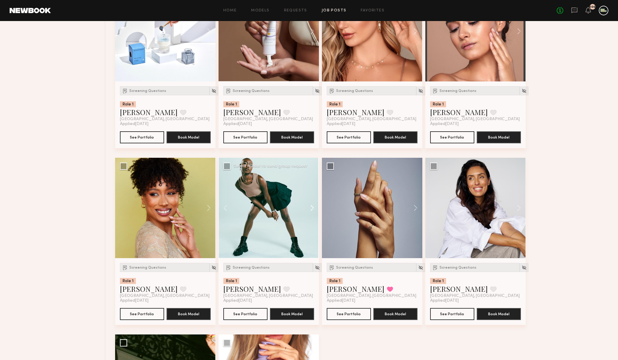
click at [311, 209] on button at bounding box center [309, 208] width 19 height 100
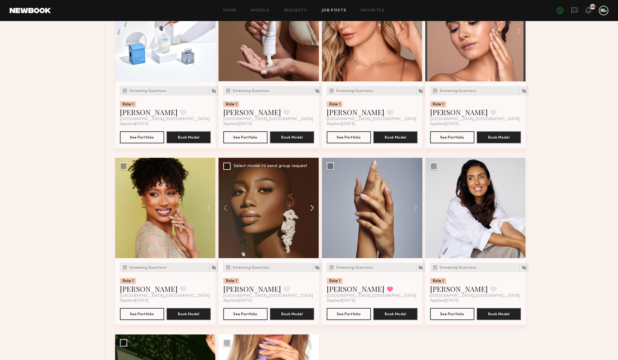
click at [311, 209] on button at bounding box center [309, 208] width 19 height 100
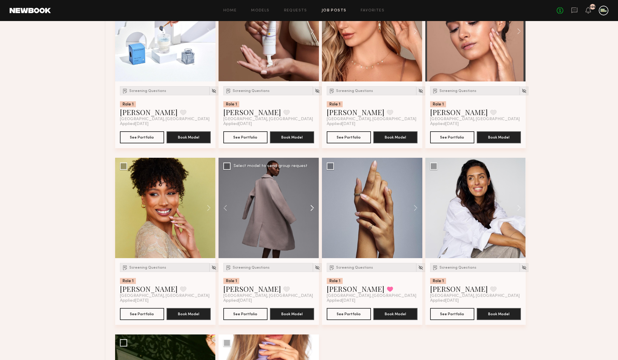
click at [311, 209] on button at bounding box center [309, 208] width 19 height 100
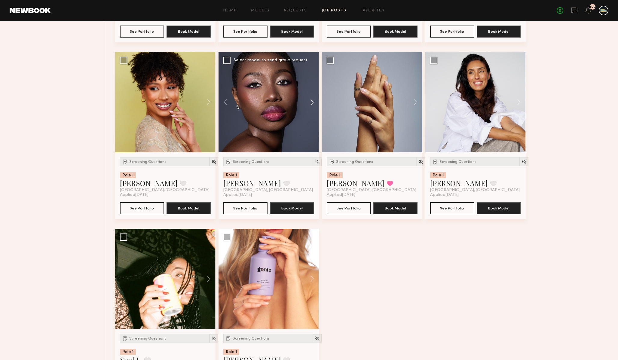
scroll to position [1163, 0]
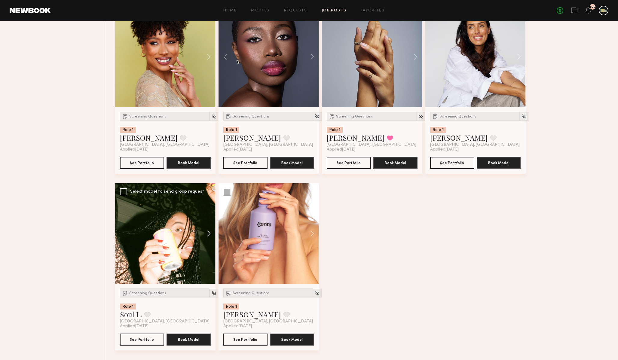
click at [208, 233] on button at bounding box center [205, 233] width 19 height 100
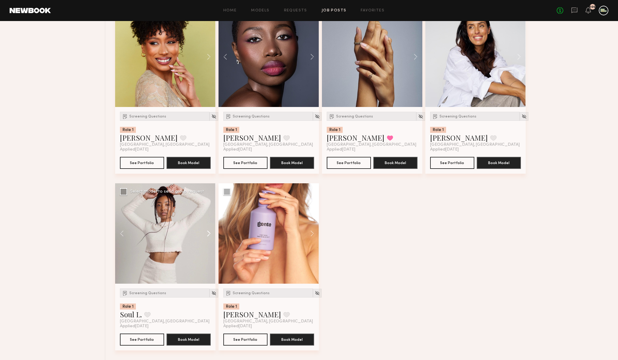
click at [208, 233] on button at bounding box center [205, 233] width 19 height 100
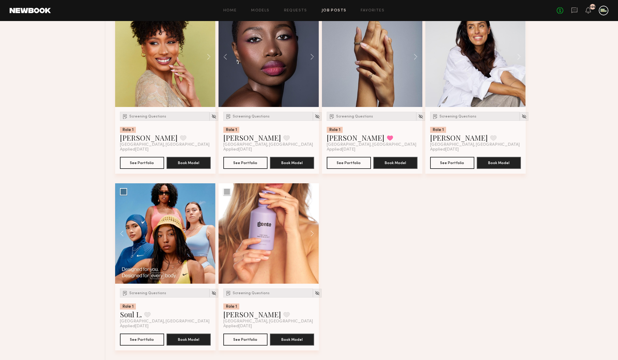
drag, startPoint x: 208, startPoint y: 233, endPoint x: 53, endPoint y: 202, distance: 158.1
click at [130, 315] on link "Soul L." at bounding box center [131, 314] width 22 height 10
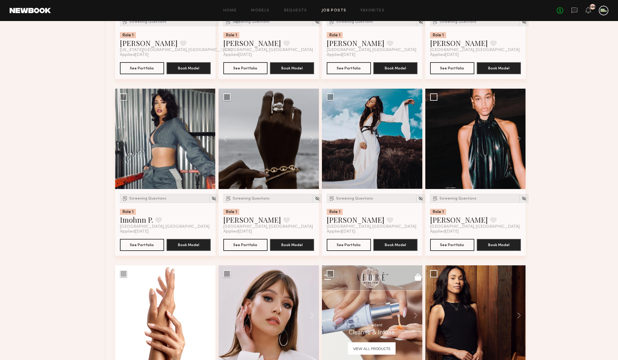
scroll to position [312, 0]
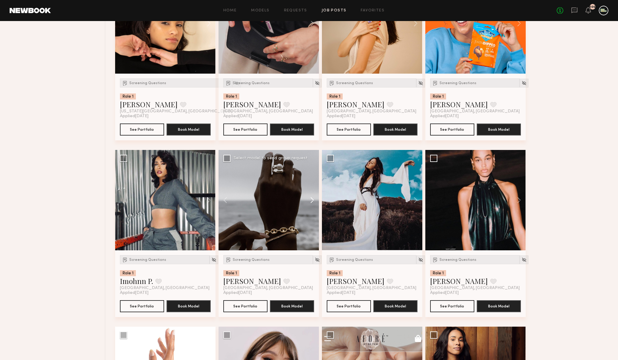
click at [310, 200] on button at bounding box center [309, 200] width 19 height 100
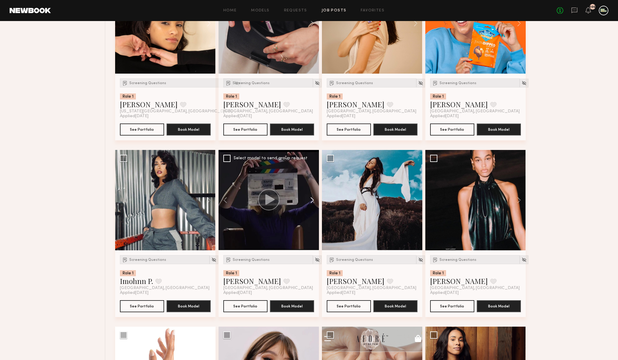
click at [310, 200] on button at bounding box center [309, 200] width 19 height 100
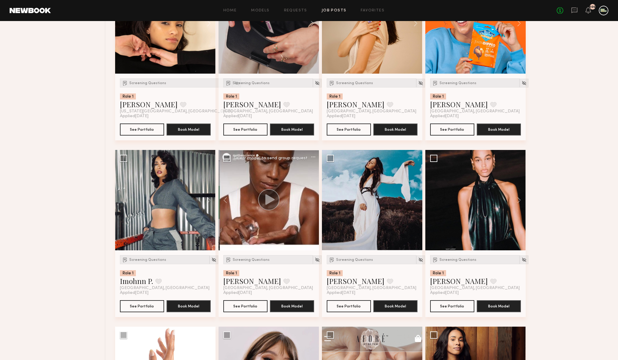
click at [310, 200] on div at bounding box center [268, 200] width 100 height 100
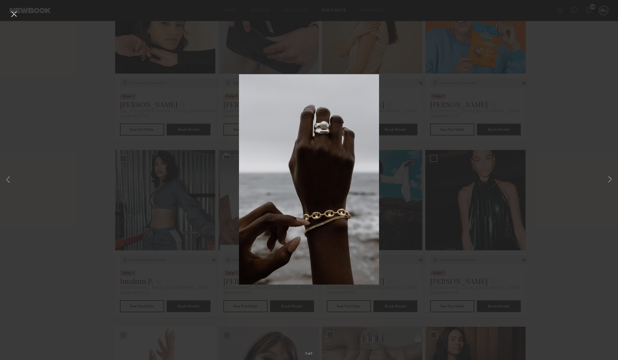
click at [521, 145] on div "7 of 7" at bounding box center [309, 180] width 618 height 360
click at [12, 12] on button at bounding box center [14, 14] width 10 height 11
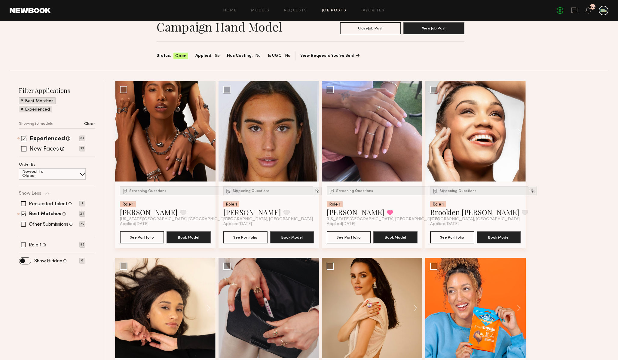
scroll to position [0, 0]
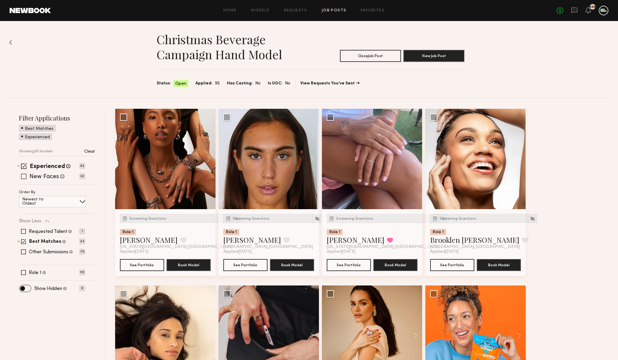
click at [24, 178] on span at bounding box center [23, 176] width 5 height 5
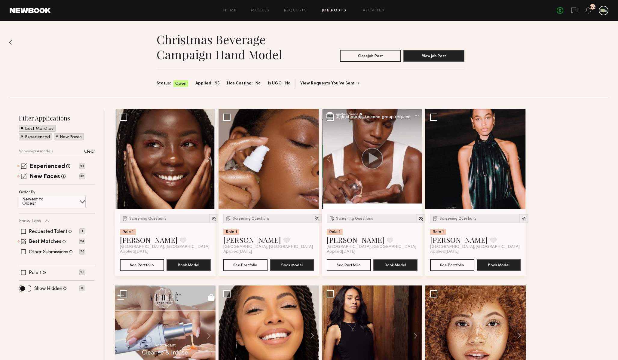
click at [330, 11] on link "Job Posts" at bounding box center [333, 11] width 25 height 4
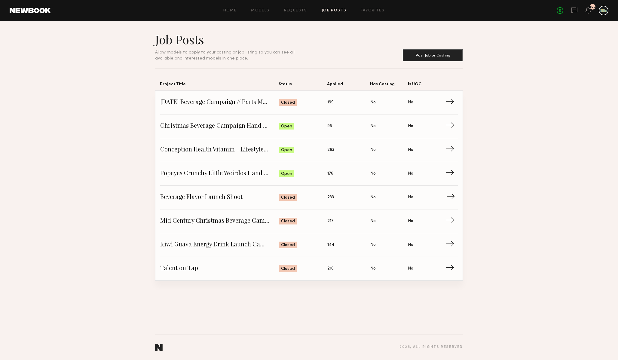
click at [225, 197] on span "Beverage Flavor Launch Shoot" at bounding box center [219, 197] width 119 height 9
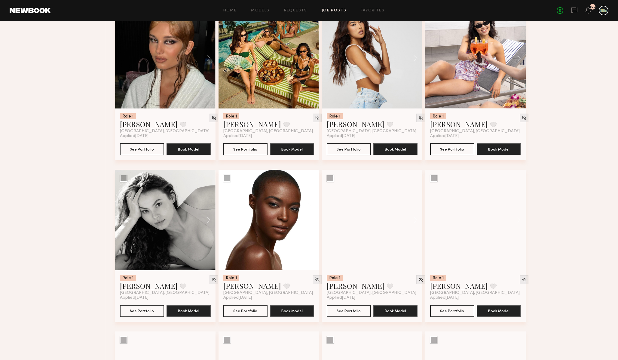
scroll to position [1075, 0]
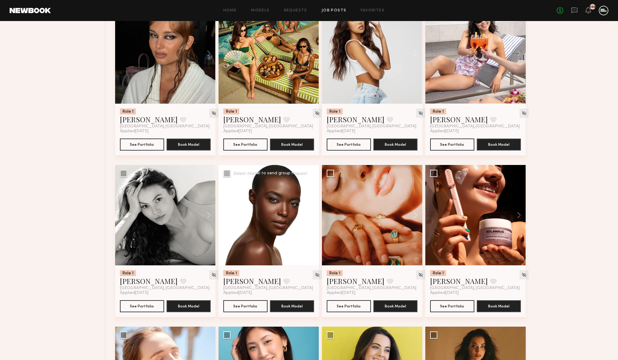
click at [312, 216] on button at bounding box center [309, 215] width 19 height 100
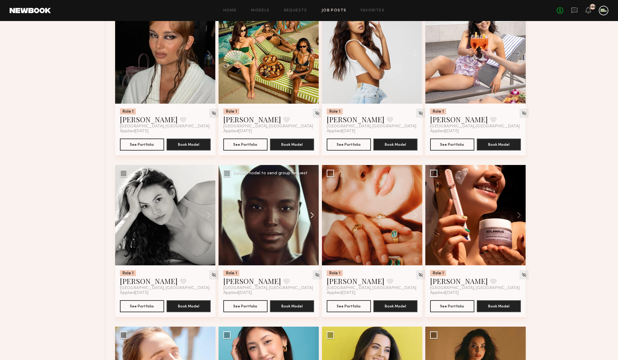
click at [312, 216] on button at bounding box center [309, 215] width 19 height 100
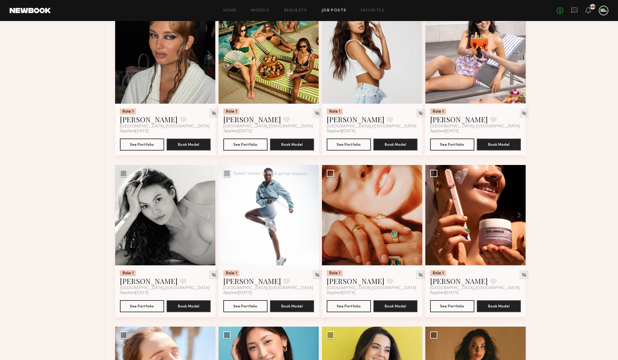
click at [312, 216] on button at bounding box center [309, 215] width 19 height 100
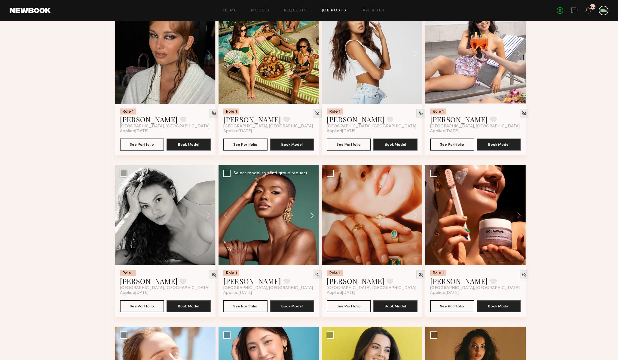
click at [312, 216] on button at bounding box center [309, 215] width 19 height 100
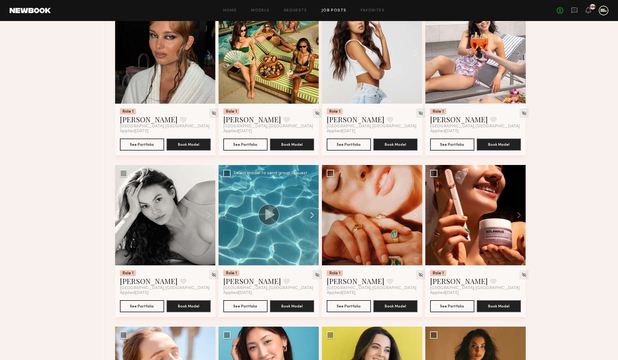
click at [312, 216] on button at bounding box center [309, 215] width 19 height 100
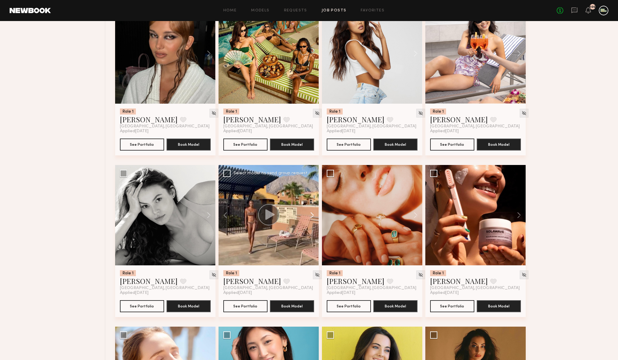
click at [312, 216] on button at bounding box center [309, 215] width 19 height 100
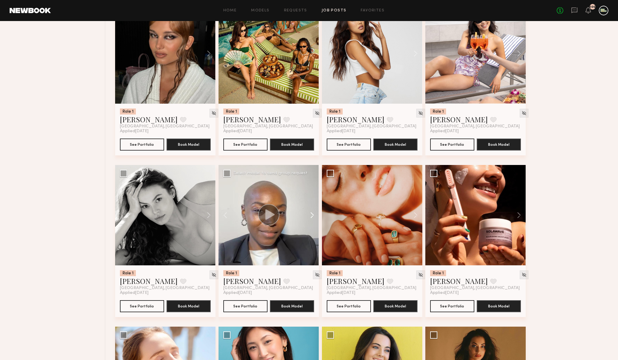
click at [312, 216] on button at bounding box center [309, 215] width 19 height 100
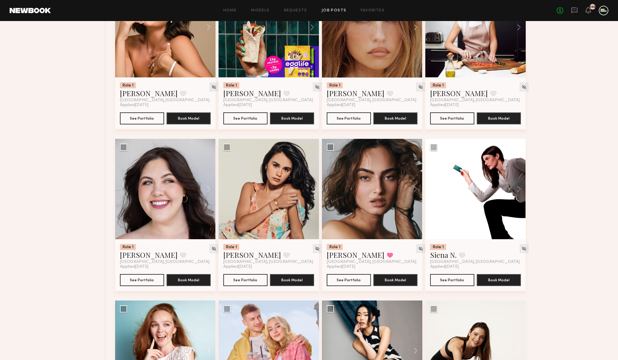
scroll to position [3858, 0]
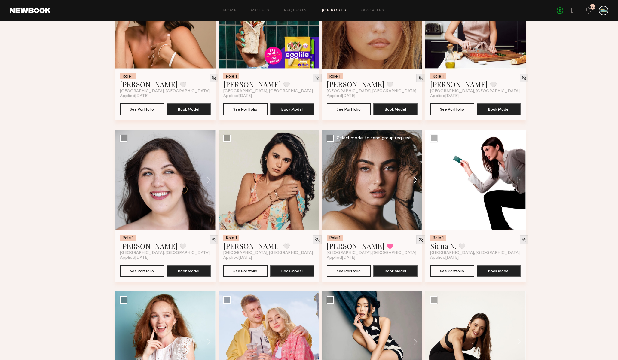
click at [413, 183] on button at bounding box center [412, 180] width 19 height 100
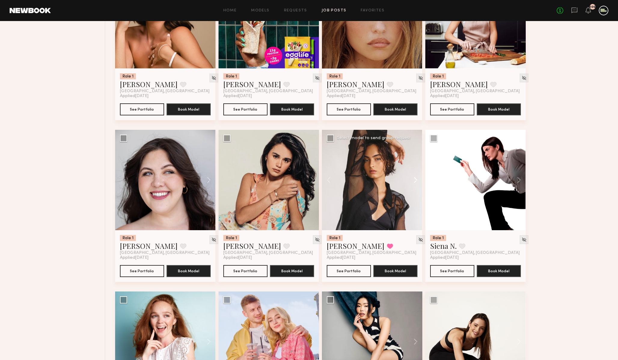
click at [413, 183] on button at bounding box center [412, 180] width 19 height 100
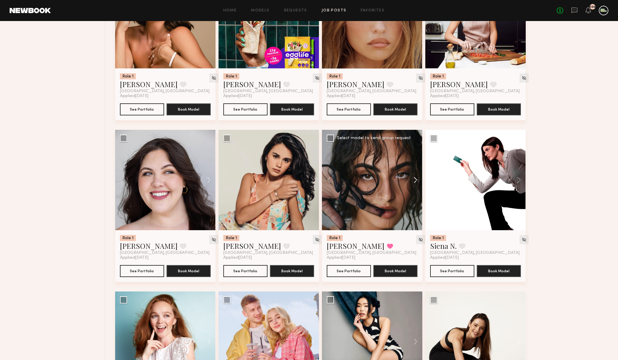
click at [413, 183] on button at bounding box center [412, 180] width 19 height 100
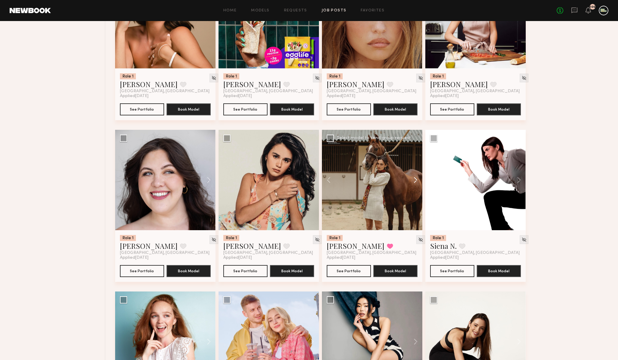
click at [413, 183] on button at bounding box center [412, 180] width 19 height 100
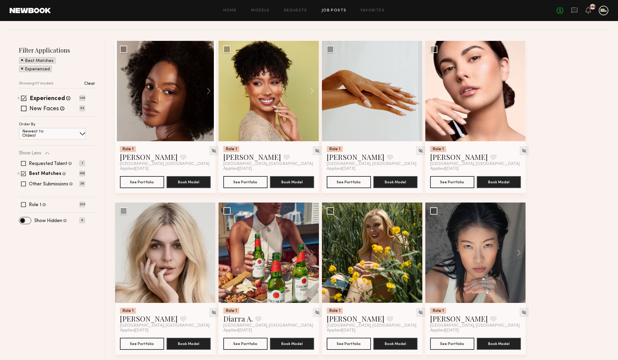
scroll to position [0, 0]
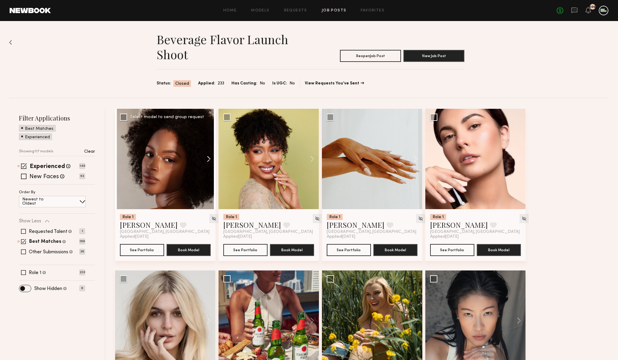
click at [209, 159] on button at bounding box center [205, 159] width 19 height 100
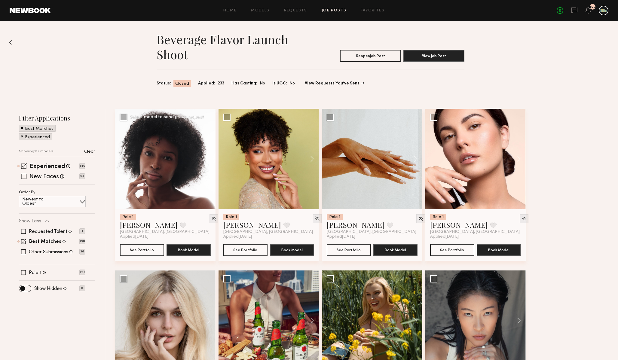
click at [209, 159] on button at bounding box center [205, 159] width 19 height 100
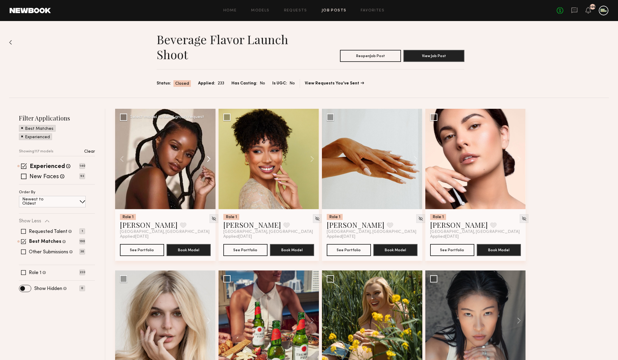
click at [209, 159] on button at bounding box center [205, 159] width 19 height 100
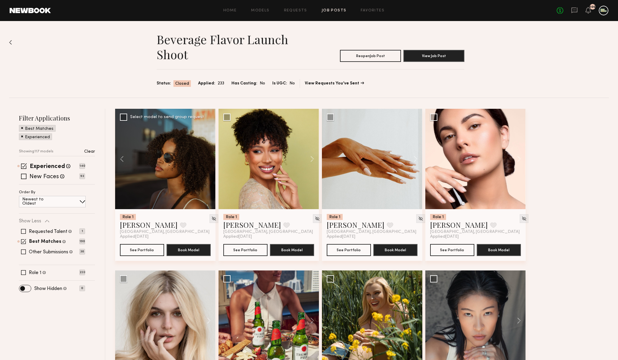
click at [209, 159] on div at bounding box center [165, 159] width 100 height 100
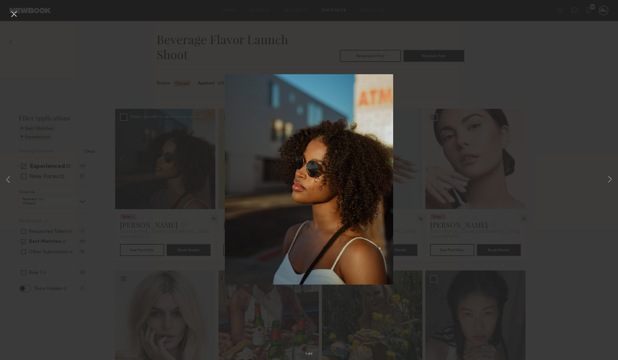
click at [523, 231] on div "4 of 4" at bounding box center [309, 180] width 618 height 360
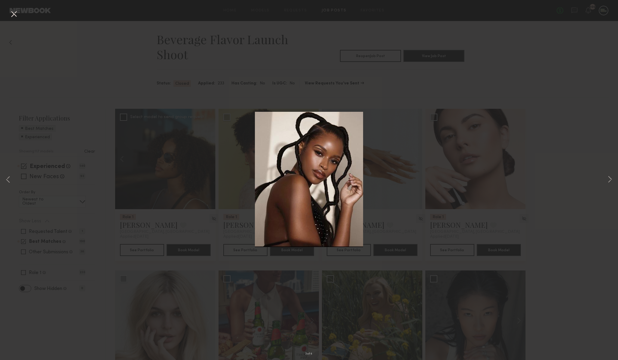
click at [473, 166] on div "3 of 4" at bounding box center [309, 180] width 618 height 360
click at [167, 171] on div "3 of 4" at bounding box center [309, 180] width 618 height 360
click at [14, 14] on button at bounding box center [14, 14] width 10 height 11
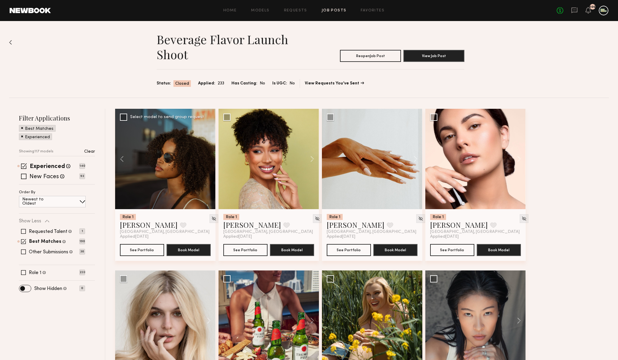
click at [145, 157] on div at bounding box center [165, 159] width 100 height 100
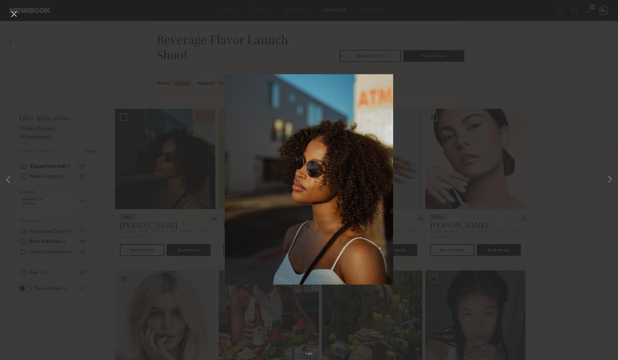
click at [106, 161] on div "4 of 4" at bounding box center [309, 180] width 618 height 360
click at [11, 14] on button at bounding box center [14, 14] width 10 height 11
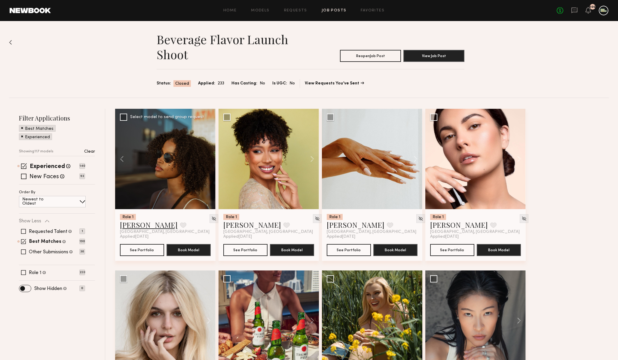
click at [129, 227] on link "Jade Y." at bounding box center [149, 225] width 58 height 10
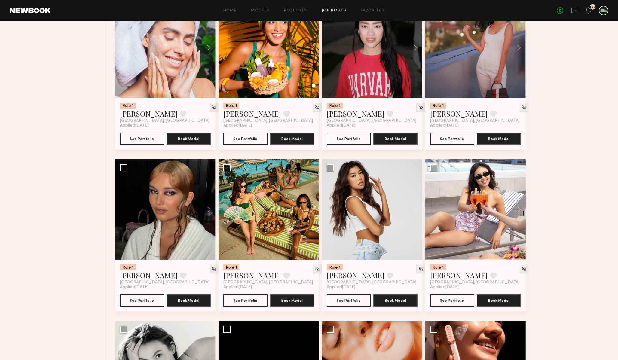
scroll to position [920, 0]
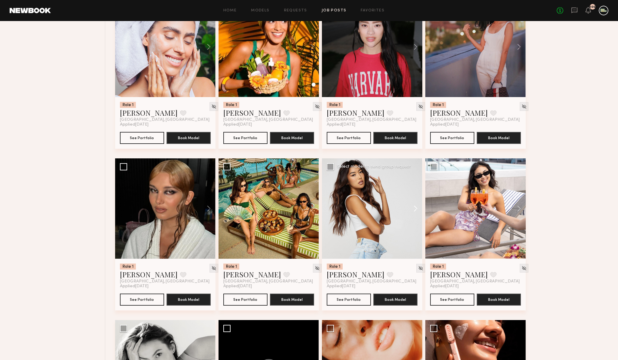
click at [416, 209] on button at bounding box center [412, 208] width 19 height 100
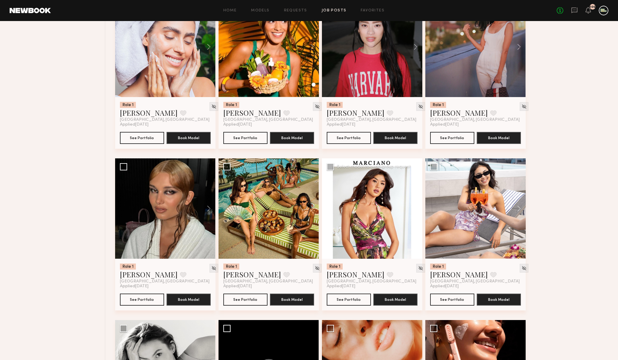
click at [416, 209] on button at bounding box center [412, 208] width 19 height 100
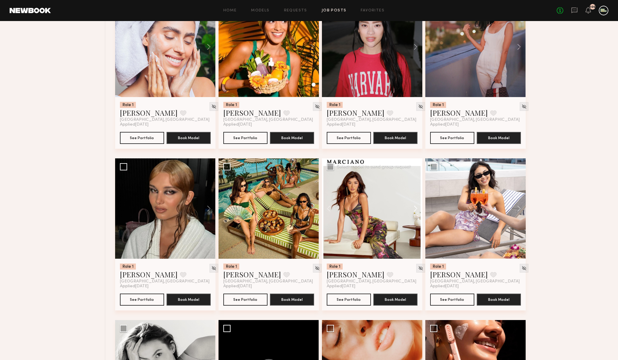
click at [416, 209] on button at bounding box center [412, 208] width 19 height 100
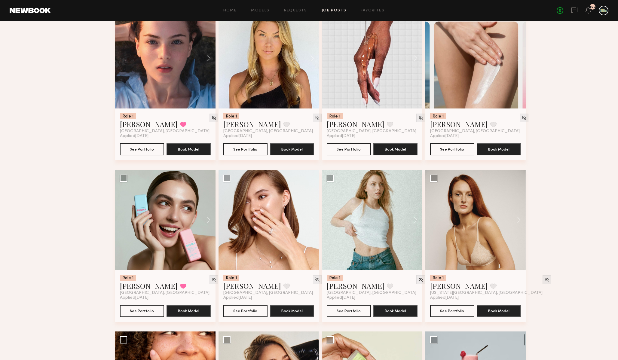
scroll to position [3352, 0]
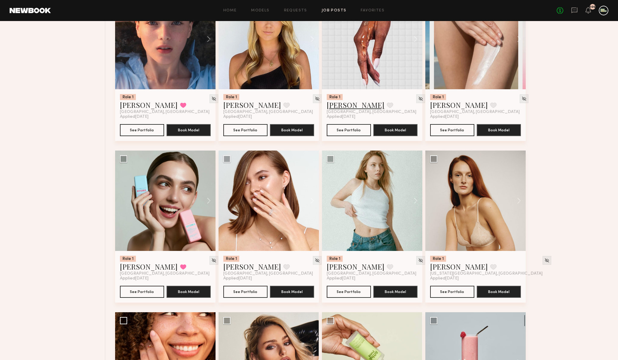
click at [345, 109] on link "Ashālyn S." at bounding box center [356, 105] width 58 height 10
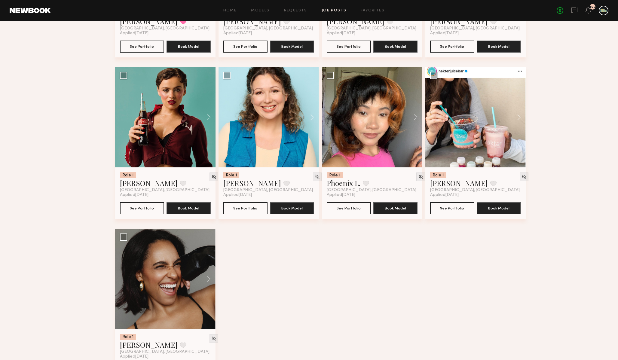
scroll to position [4602, 0]
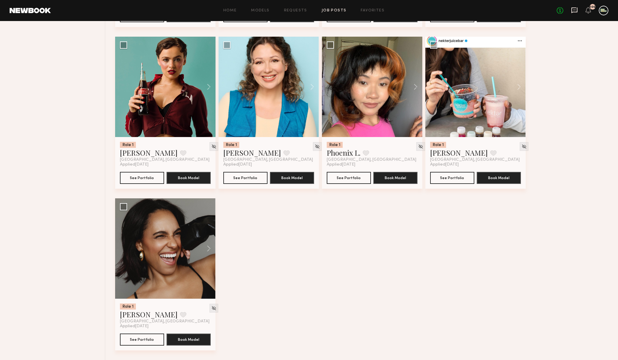
click at [575, 11] on icon at bounding box center [574, 10] width 7 height 7
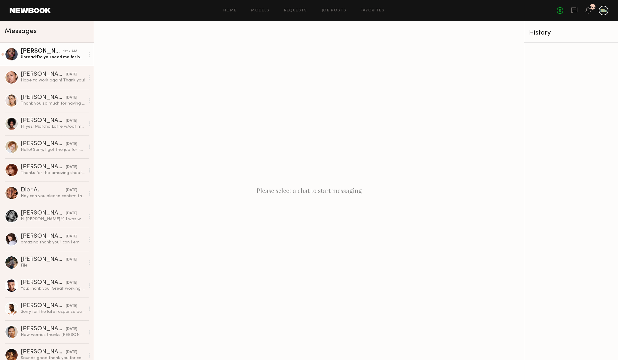
click at [64, 56] on div "Unread: Do you need me for both days?" at bounding box center [53, 57] width 64 height 6
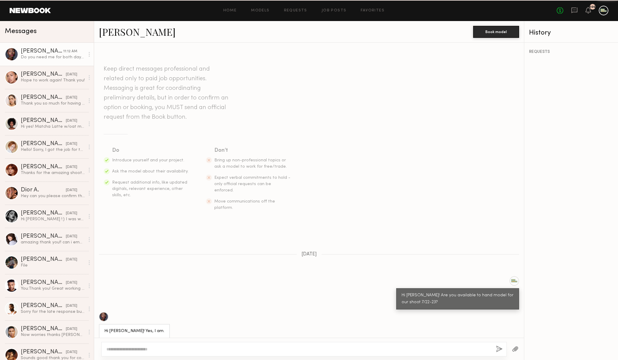
scroll to position [1792, 0]
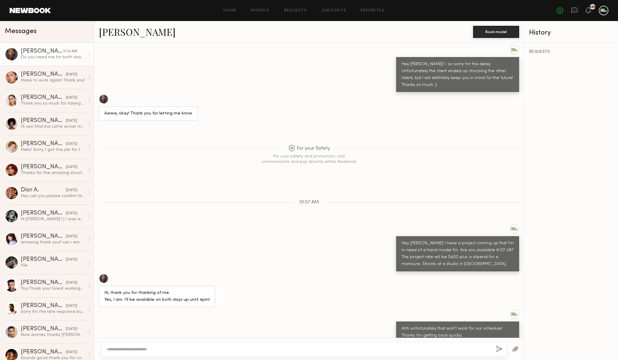
click at [218, 351] on textarea at bounding box center [298, 349] width 385 height 6
type textarea "**********"
click at [498, 349] on button "button" at bounding box center [499, 349] width 7 height 8
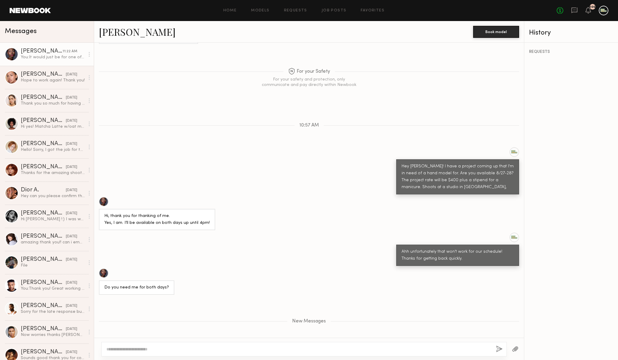
scroll to position [1873, 0]
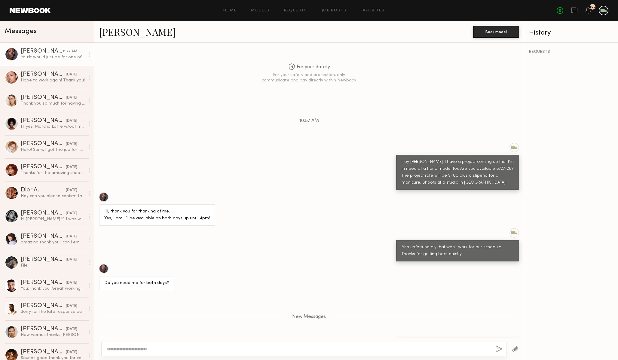
click at [105, 264] on div at bounding box center [104, 269] width 10 height 10
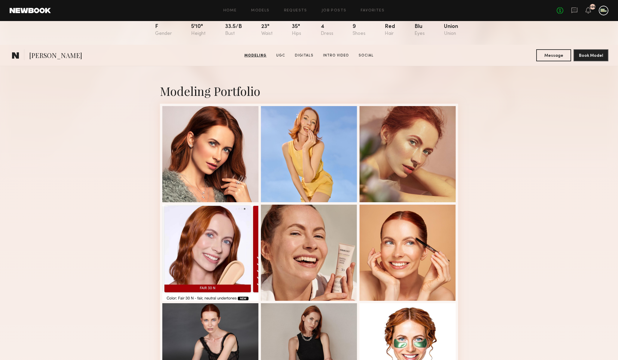
scroll to position [50, 0]
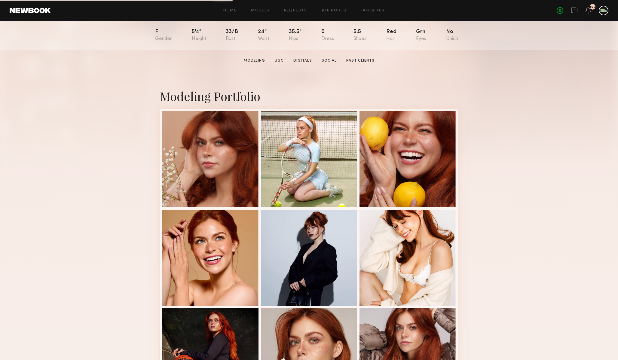
scroll to position [66, 0]
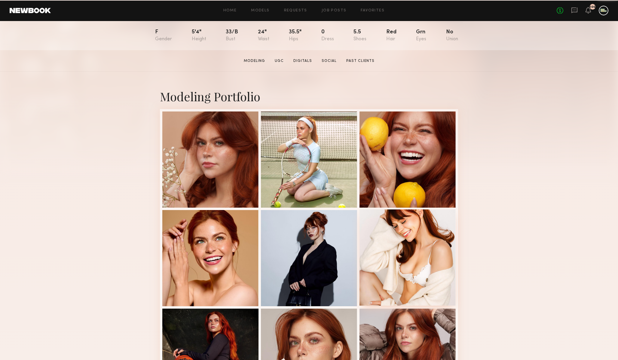
click at [413, 285] on div at bounding box center [407, 257] width 96 height 96
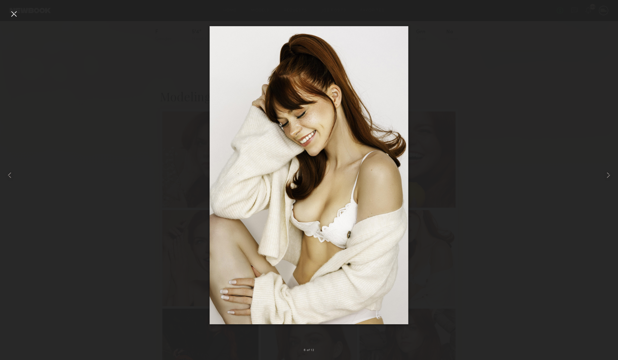
click at [437, 229] on div at bounding box center [309, 175] width 618 height 331
click at [378, 241] on img at bounding box center [308, 175] width 199 height 298
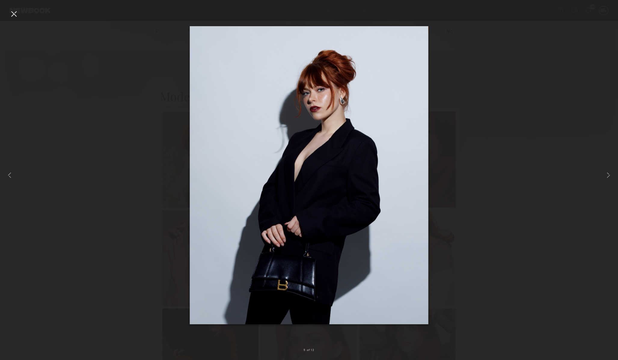
scroll to position [0, 0]
click at [491, 94] on div at bounding box center [309, 175] width 618 height 331
click at [479, 100] on div at bounding box center [309, 175] width 618 height 331
click at [12, 17] on div at bounding box center [14, 14] width 10 height 10
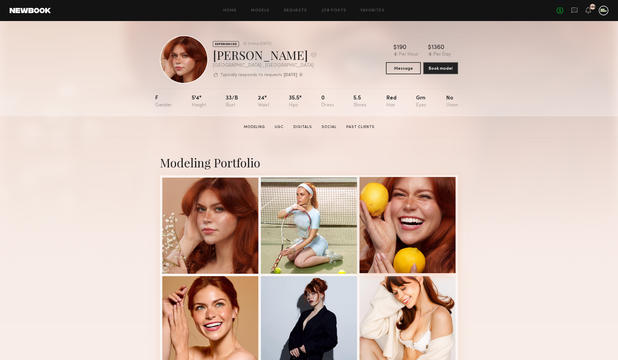
click at [385, 208] on div at bounding box center [407, 225] width 96 height 96
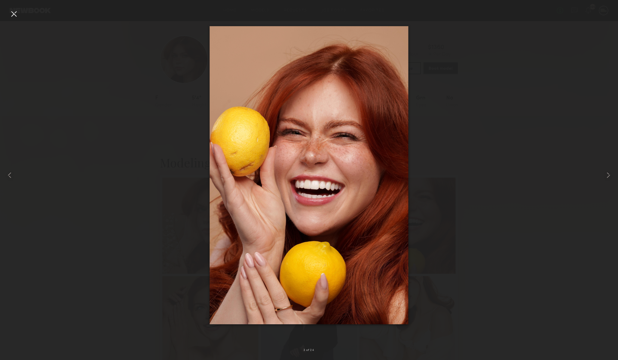
click at [10, 14] on div at bounding box center [14, 14] width 10 height 10
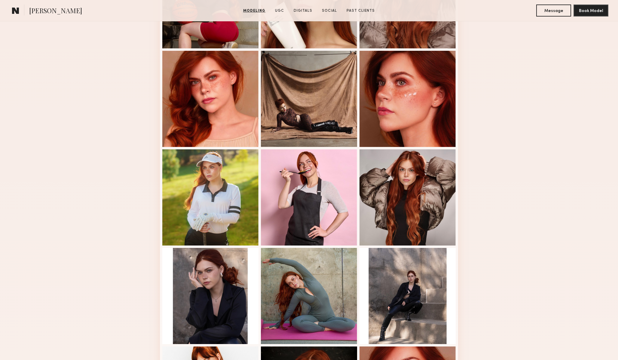
scroll to position [422, 0]
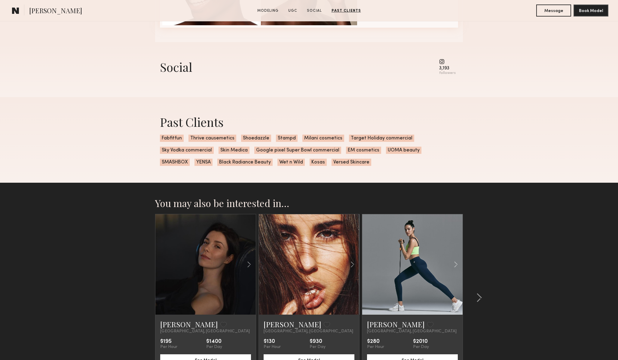
scroll to position [544, 0]
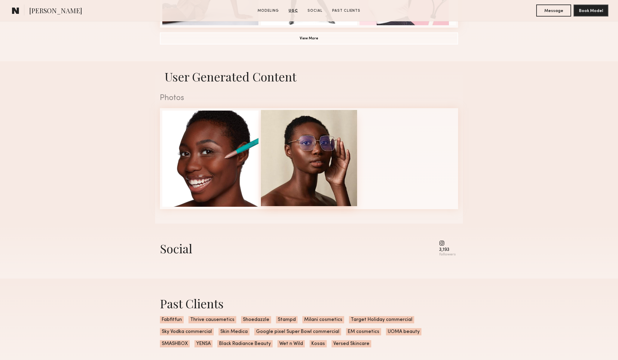
click at [323, 167] on div at bounding box center [309, 158] width 96 height 96
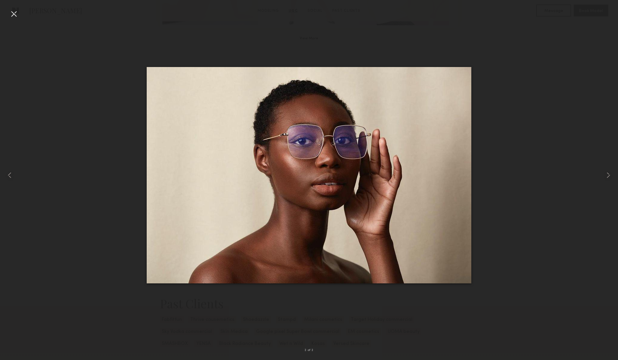
click at [86, 256] on div at bounding box center [309, 175] width 618 height 331
click at [12, 14] on div at bounding box center [14, 14] width 10 height 10
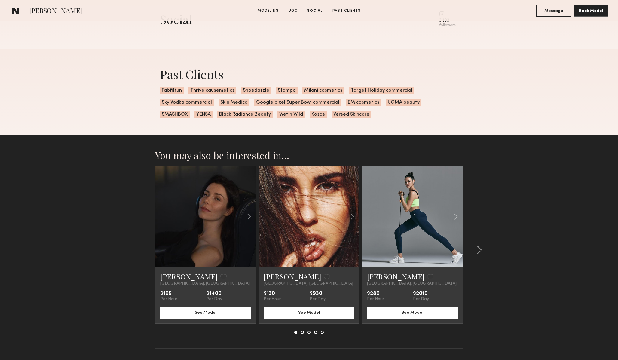
scroll to position [774, 0]
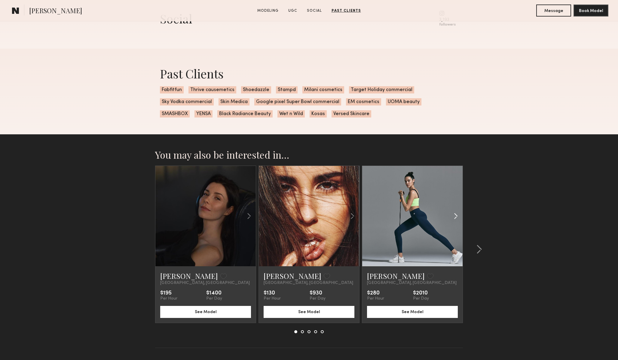
click at [453, 215] on common-icon at bounding box center [455, 215] width 9 height 11
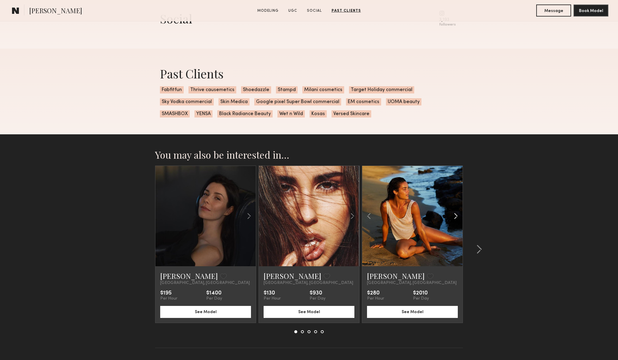
click at [453, 215] on common-icon at bounding box center [455, 215] width 9 height 11
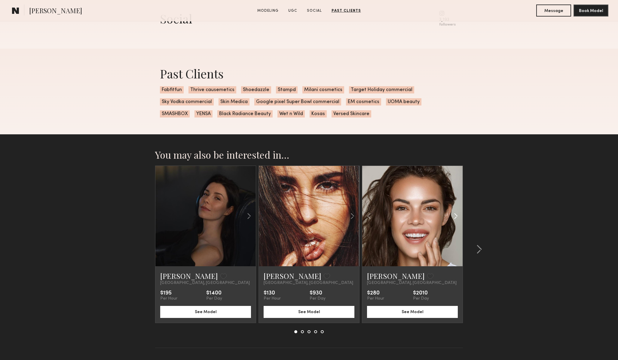
click at [453, 215] on common-icon at bounding box center [455, 215] width 9 height 11
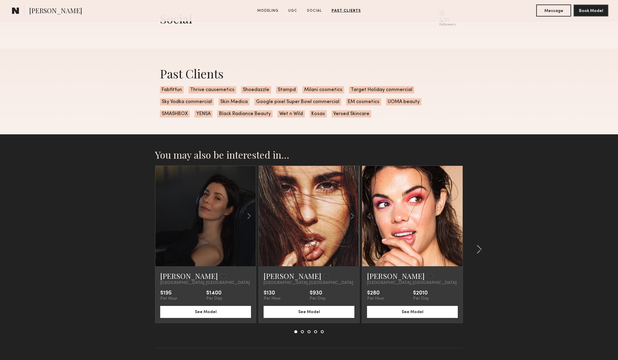
click at [453, 215] on div at bounding box center [412, 216] width 100 height 100
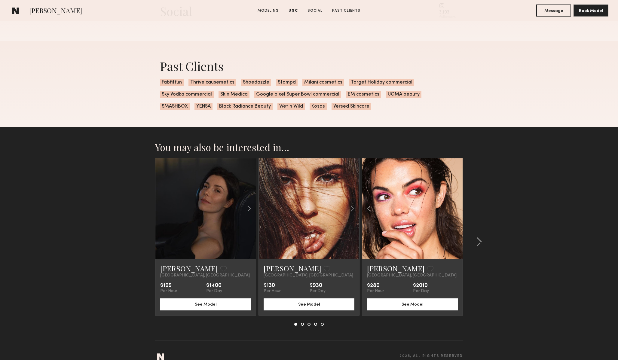
scroll to position [791, 0]
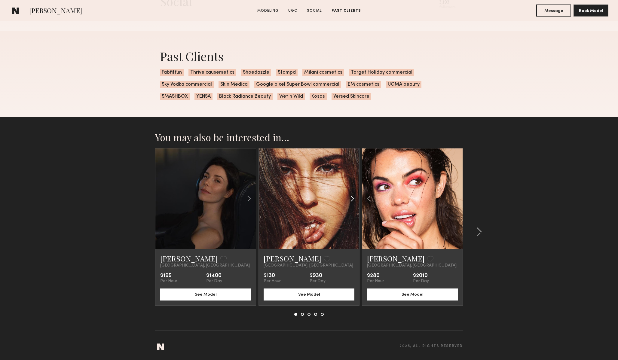
click at [350, 197] on common-icon at bounding box center [352, 198] width 9 height 11
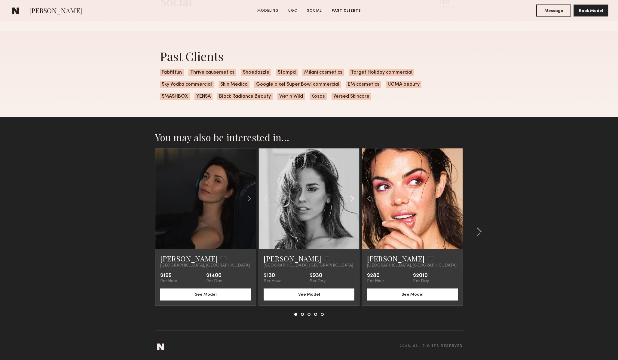
click at [350, 197] on common-icon at bounding box center [352, 198] width 9 height 11
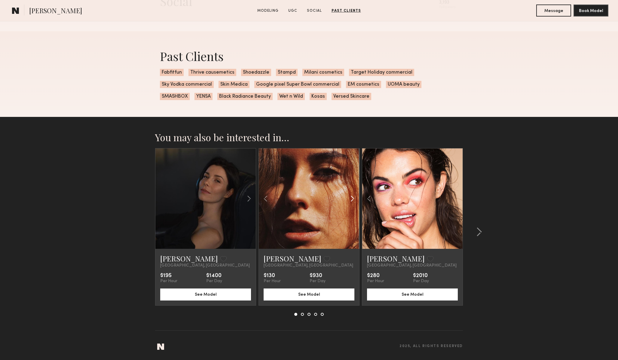
click at [350, 197] on common-icon at bounding box center [352, 198] width 9 height 11
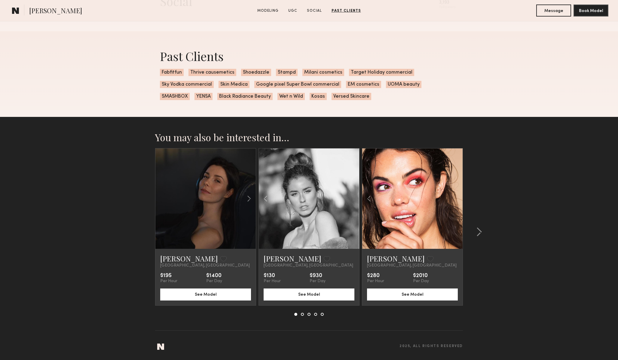
click at [350, 197] on div at bounding box center [309, 198] width 100 height 100
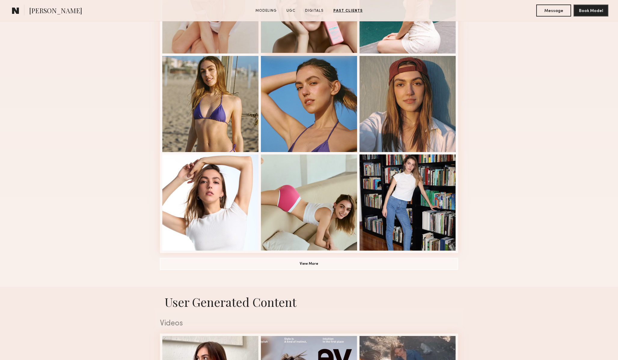
scroll to position [135, 0]
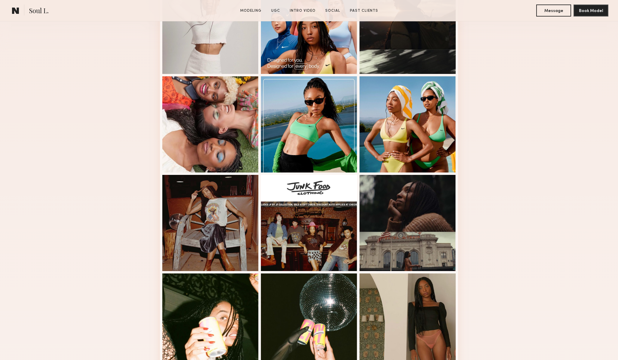
scroll to position [200, 0]
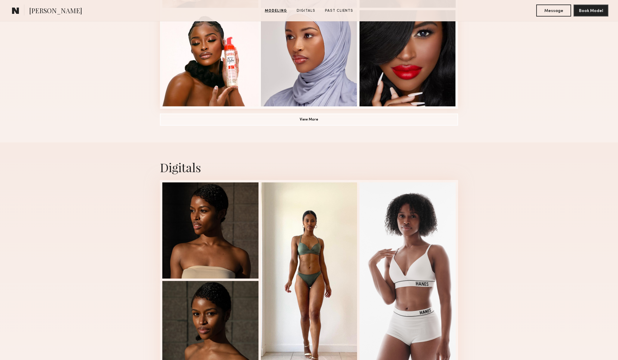
scroll to position [458, 0]
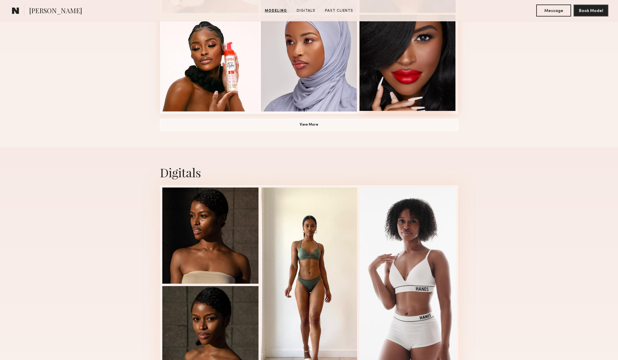
click at [387, 73] on div at bounding box center [407, 63] width 96 height 96
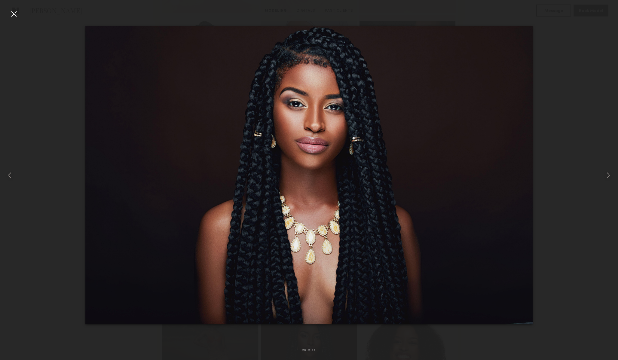
click at [9, 13] on div at bounding box center [14, 14] width 10 height 10
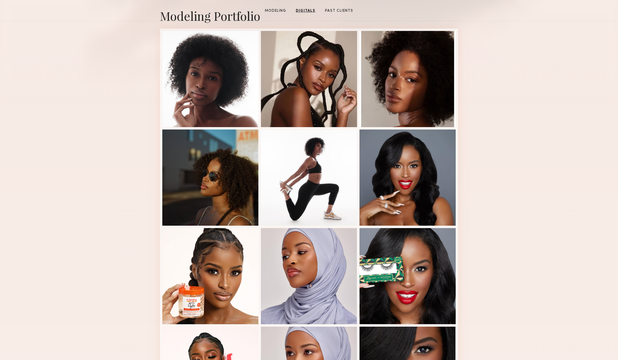
scroll to position [0, 0]
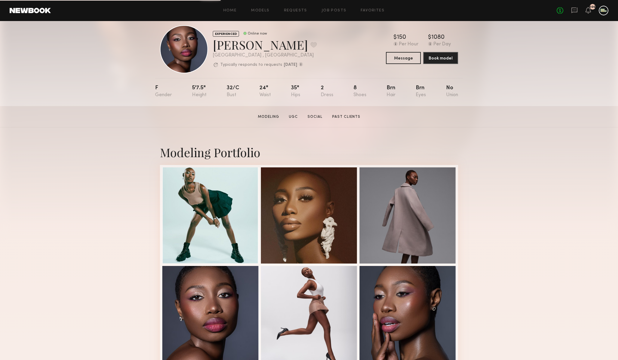
scroll to position [11, 0]
click at [300, 300] on div at bounding box center [309, 313] width 96 height 96
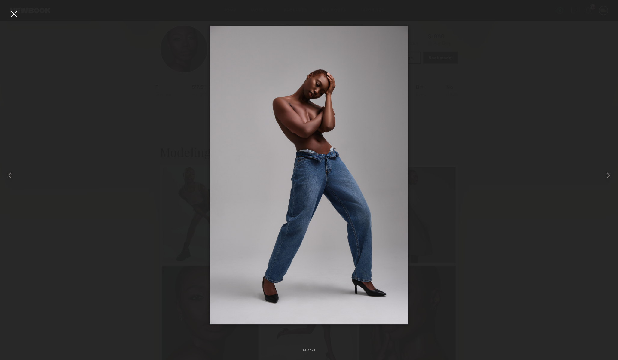
click at [15, 17] on div at bounding box center [14, 14] width 10 height 10
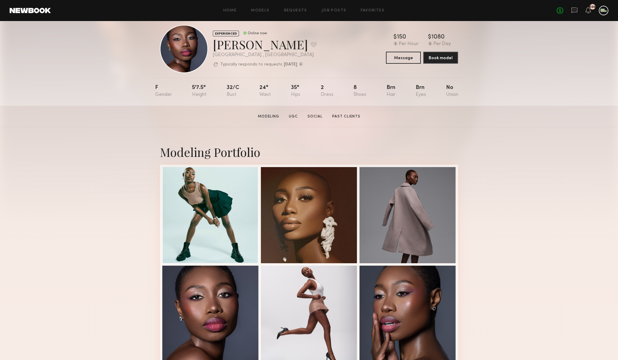
click at [116, 121] on section "[PERSON_NAME] Modeling UGC Social Past Clients Message Book Model" at bounding box center [309, 116] width 618 height 21
click at [565, 13] on div "No fees up to $5,000 106" at bounding box center [582, 11] width 52 height 10
click at [571, 13] on div "No fees up to $5,000 106" at bounding box center [582, 11] width 52 height 10
click at [576, 8] on icon at bounding box center [574, 10] width 7 height 7
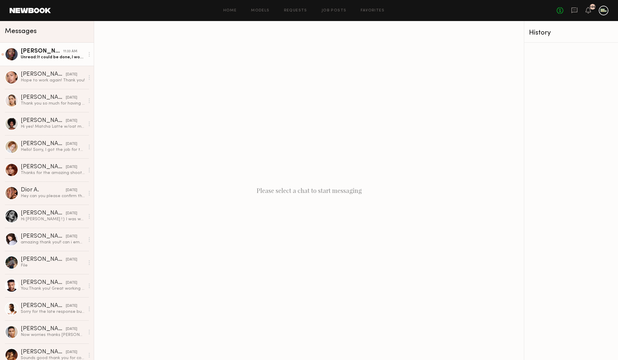
click at [34, 54] on div "[PERSON_NAME]" at bounding box center [42, 51] width 42 height 6
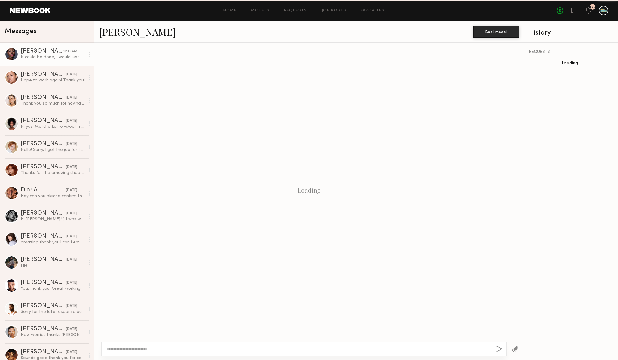
scroll to position [256, 0]
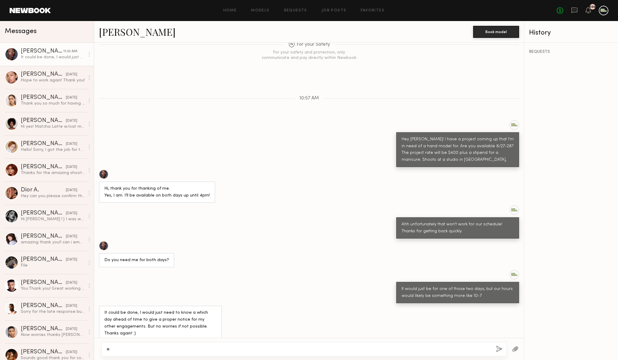
type textarea "***"
type textarea "**********"
click at [499, 347] on button "button" at bounding box center [499, 349] width 7 height 8
